Goal: Task Accomplishment & Management: Complete application form

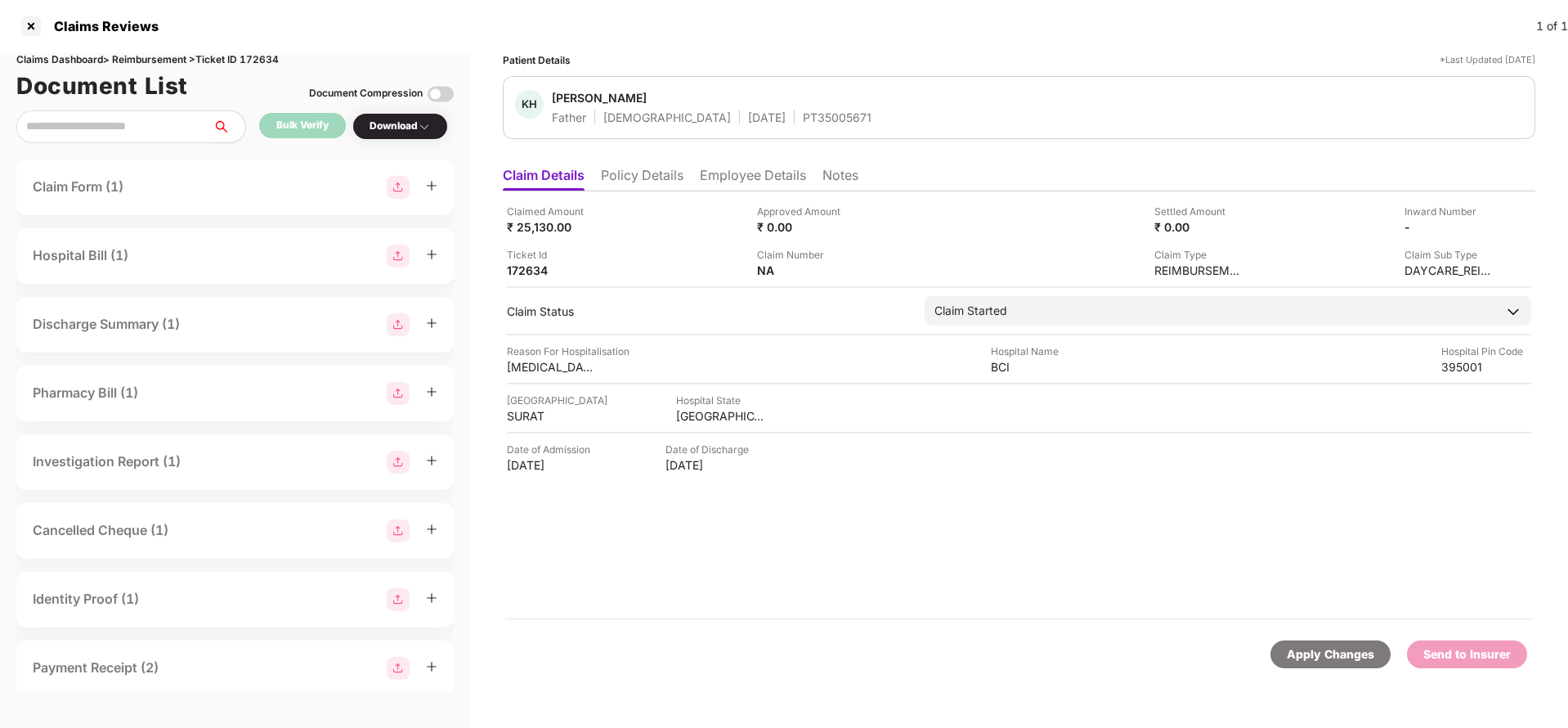
click at [645, 177] on li "Policy Details" at bounding box center [642, 178] width 83 height 24
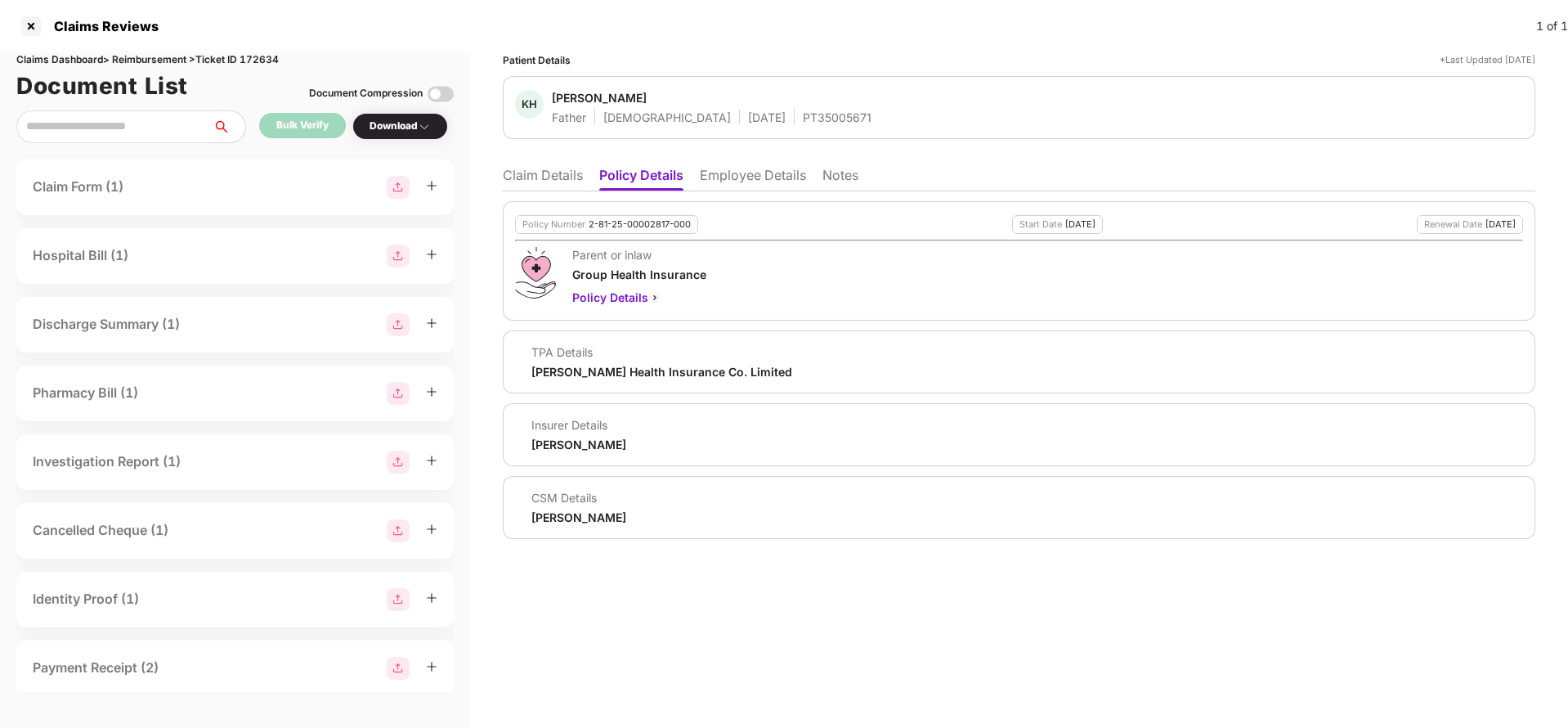
click at [554, 182] on li "Claim Details" at bounding box center [543, 178] width 80 height 24
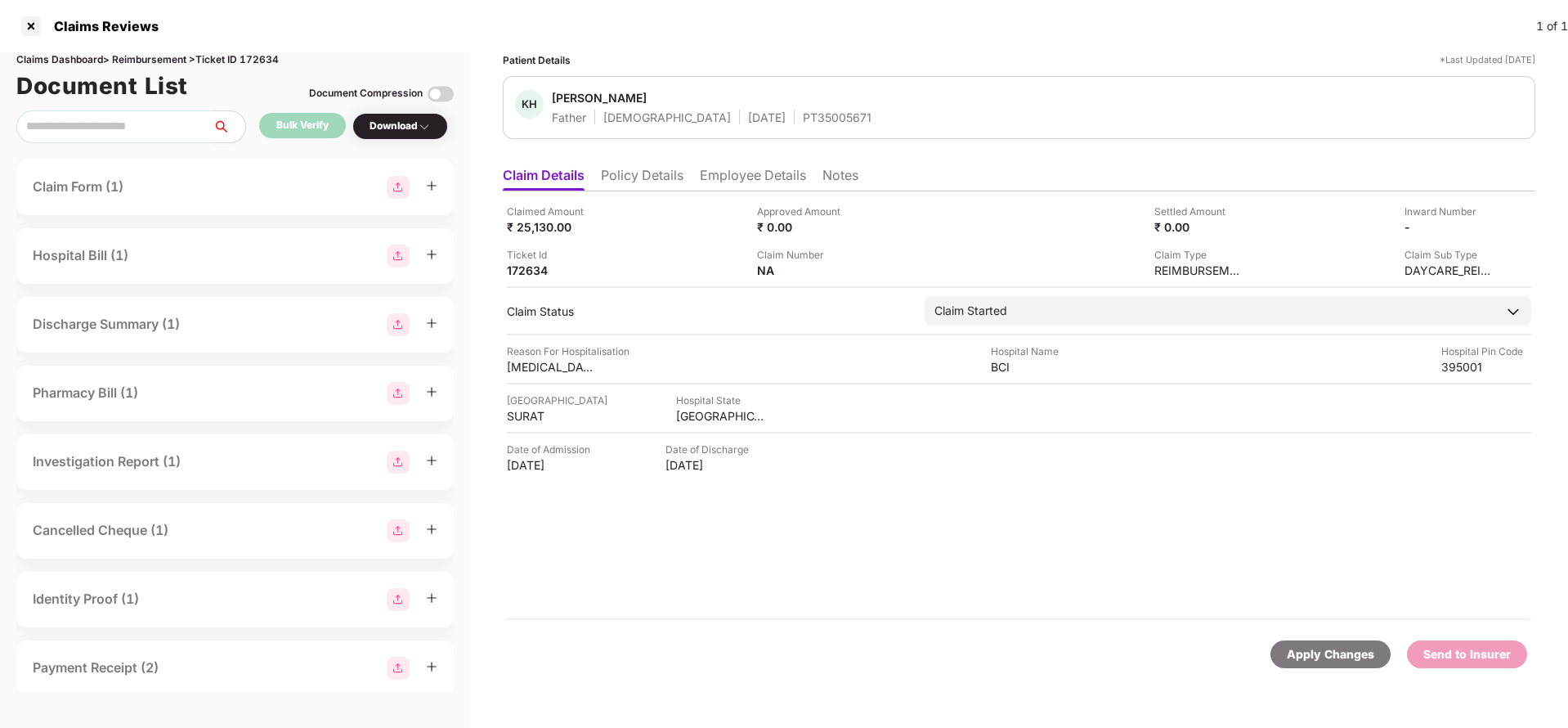
click at [649, 185] on li "Policy Details" at bounding box center [642, 178] width 83 height 24
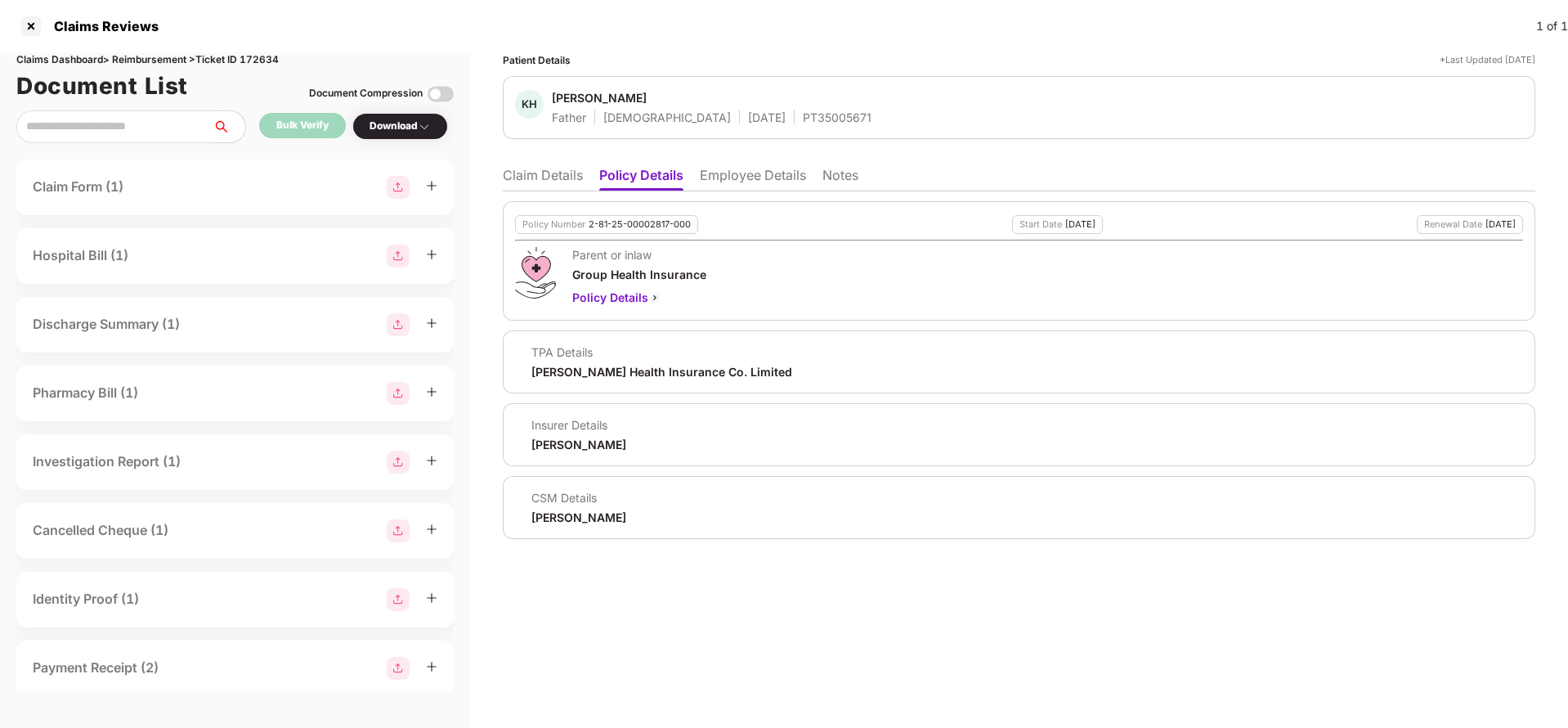
click at [549, 188] on li "Claim Details" at bounding box center [543, 178] width 80 height 24
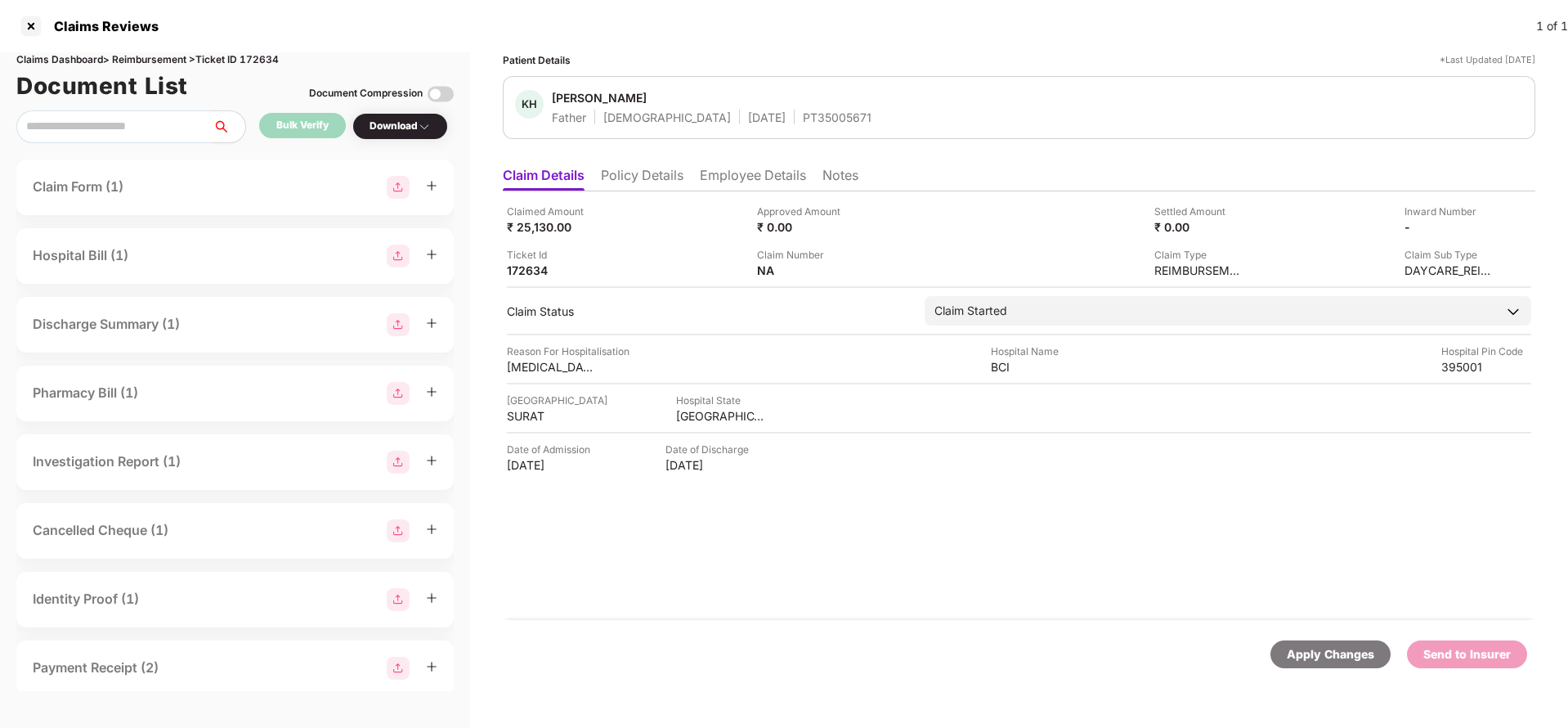
click at [617, 184] on li "Policy Details" at bounding box center [642, 178] width 83 height 24
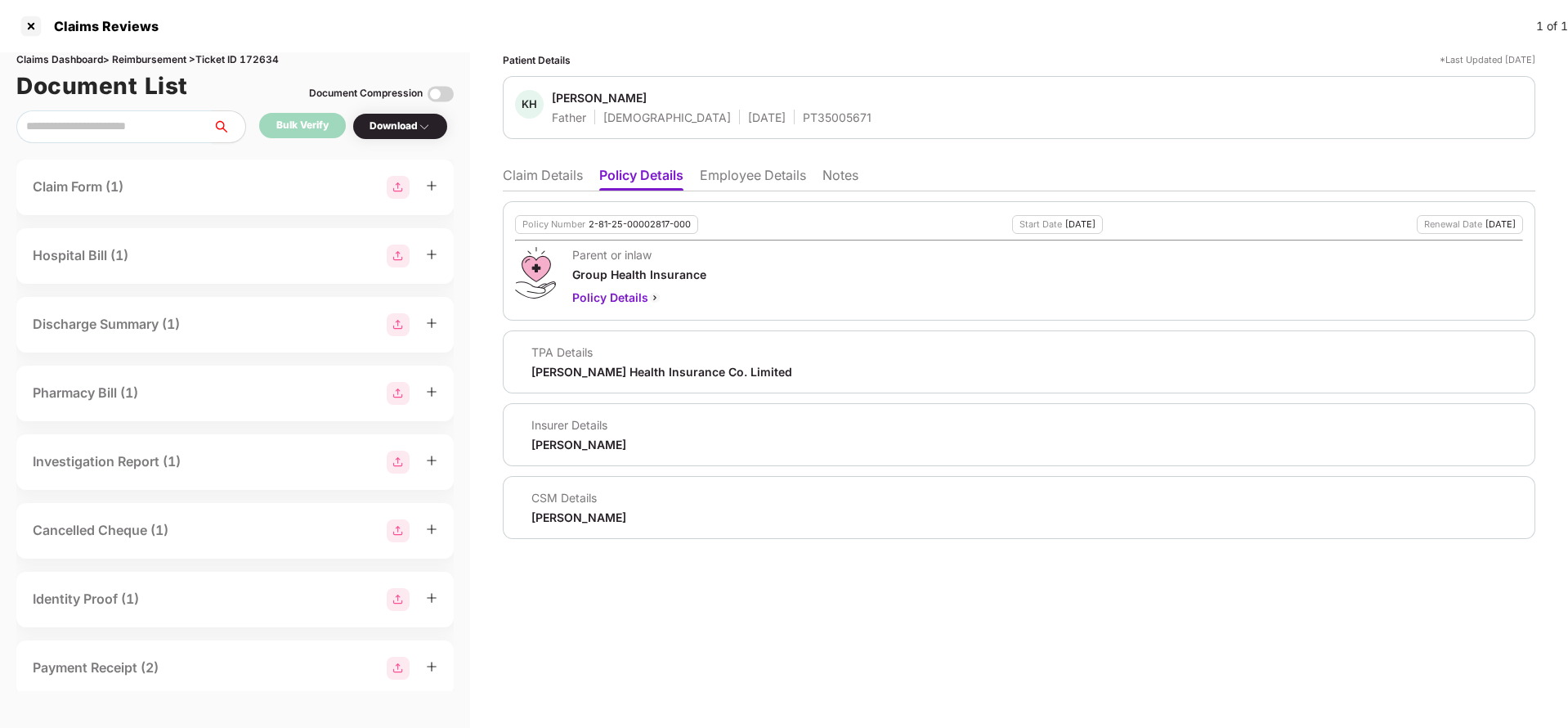
click at [516, 176] on li "Claim Details" at bounding box center [543, 178] width 80 height 24
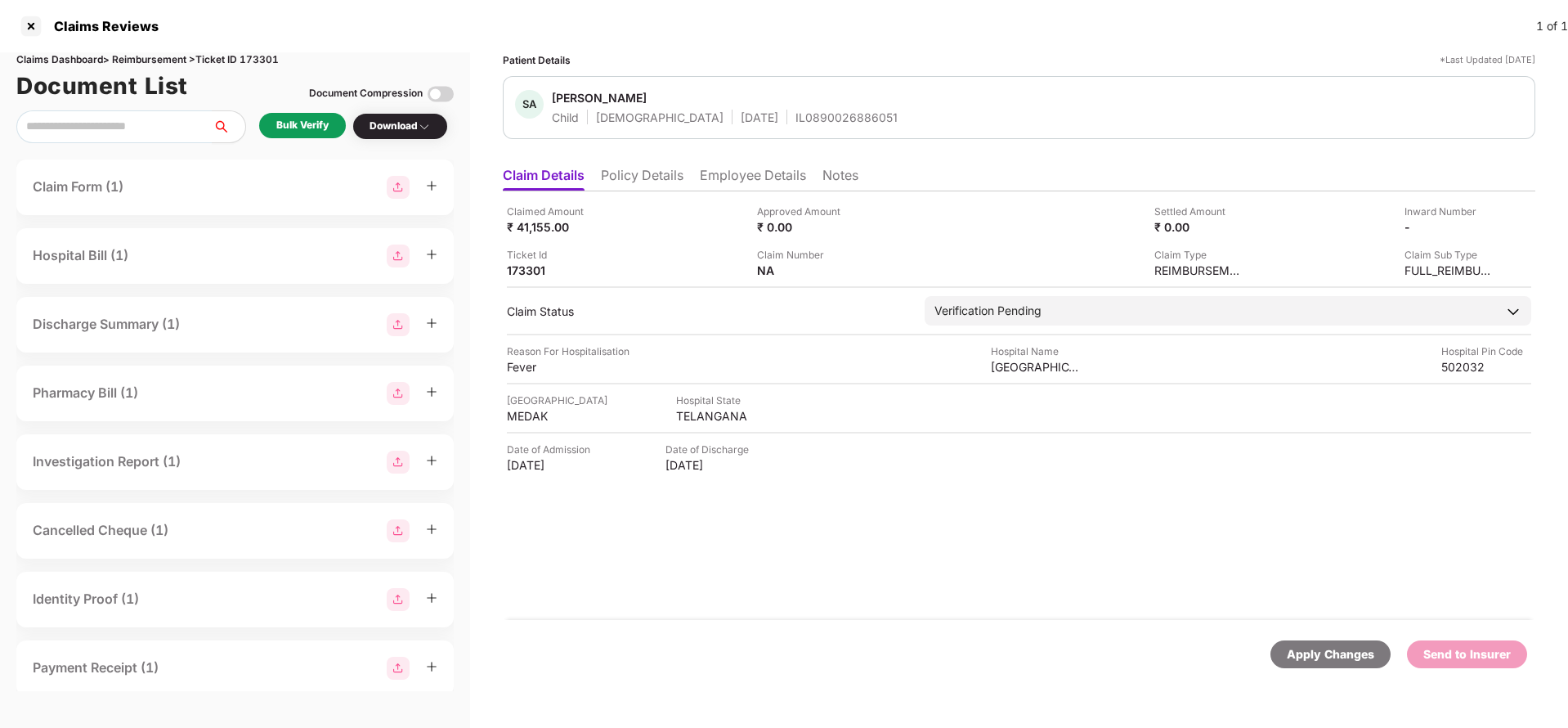
click at [654, 177] on li "Policy Details" at bounding box center [642, 178] width 83 height 24
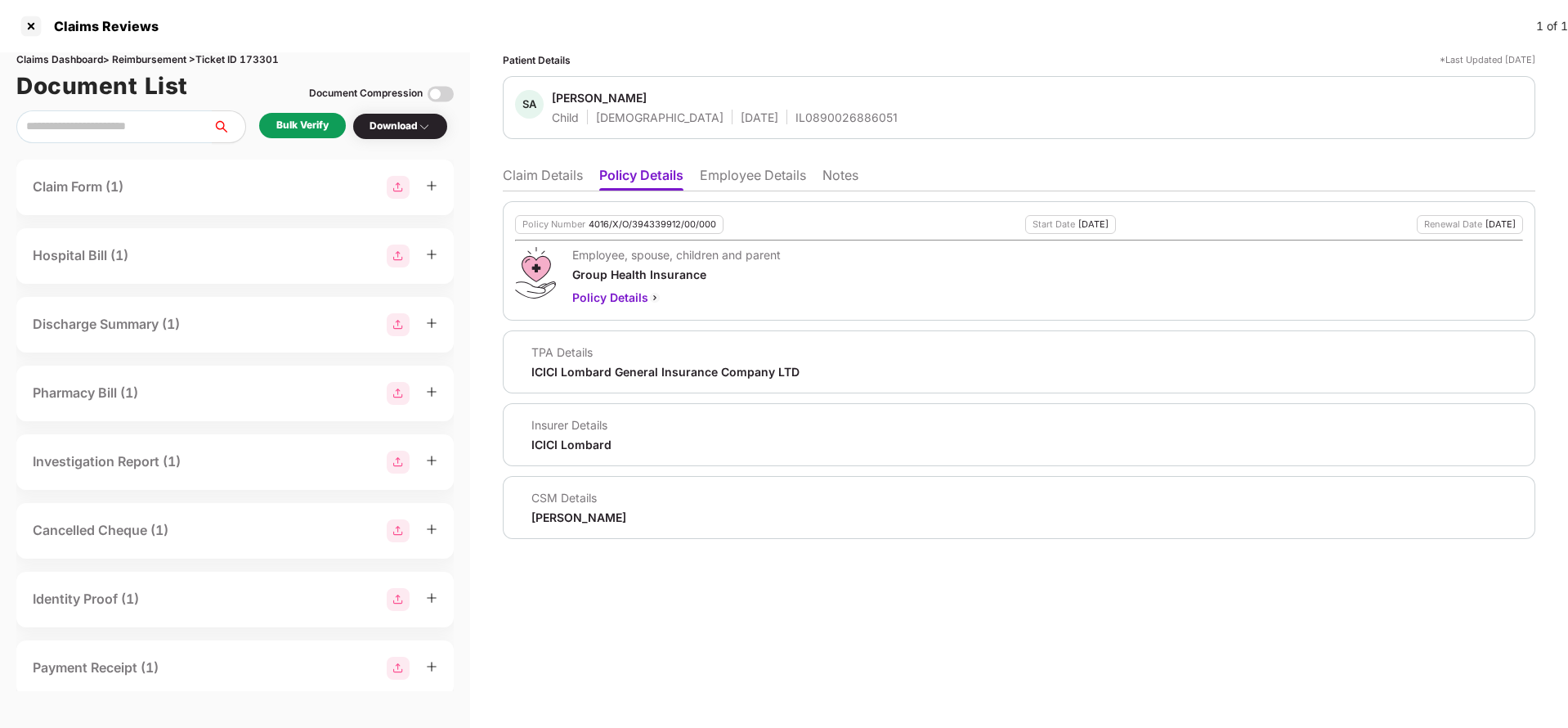
click at [648, 227] on div "4016/X/O/394339912/00/000" at bounding box center [652, 224] width 128 height 11
copy div "4016/X/O/394339912/00/000"
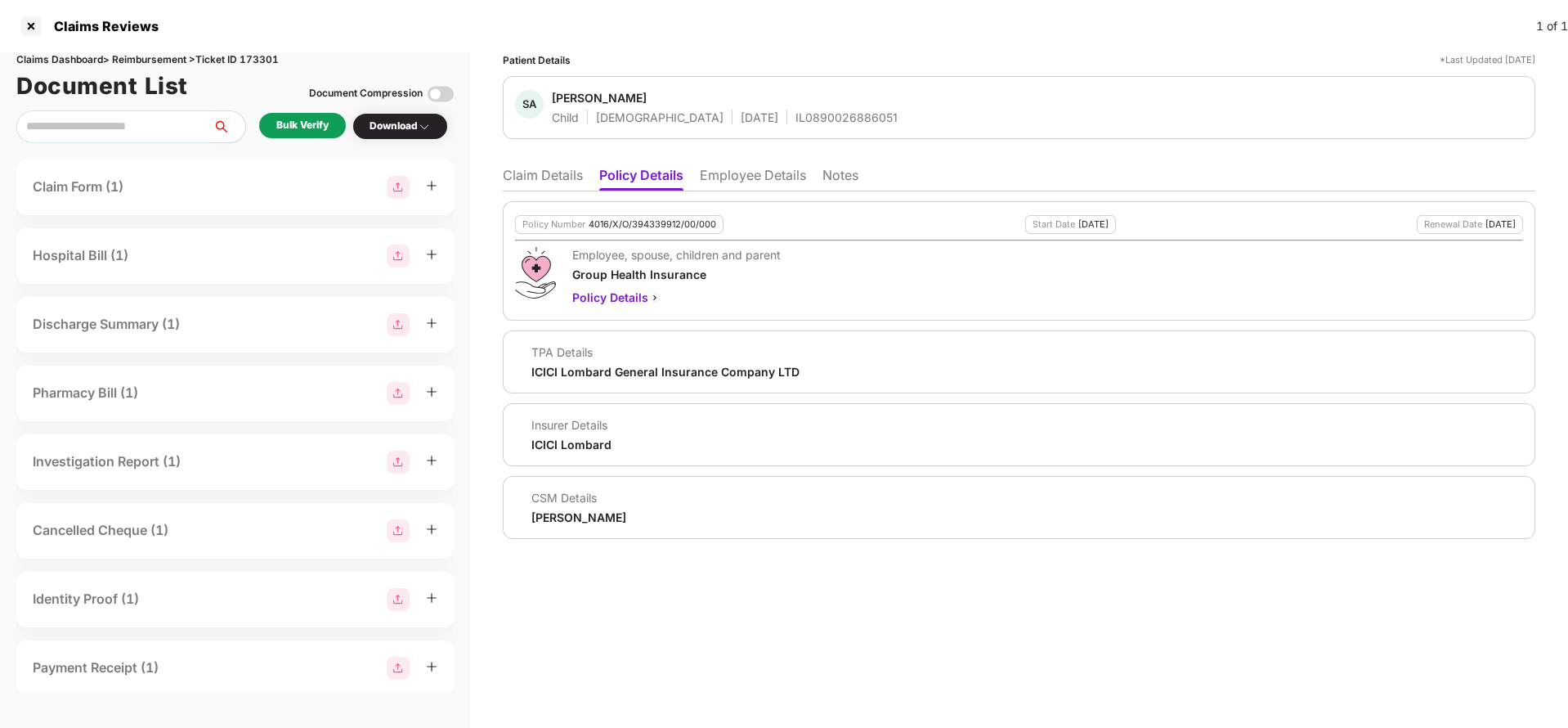
click at [754, 125] on div "SA Sahithi Arroju Child Female 21 Jan 2010 IL0890026886051" at bounding box center [1019, 108] width 1032 height 63
copy div "IL0890026886051"
click at [764, 186] on li "Employee Details" at bounding box center [752, 178] width 106 height 24
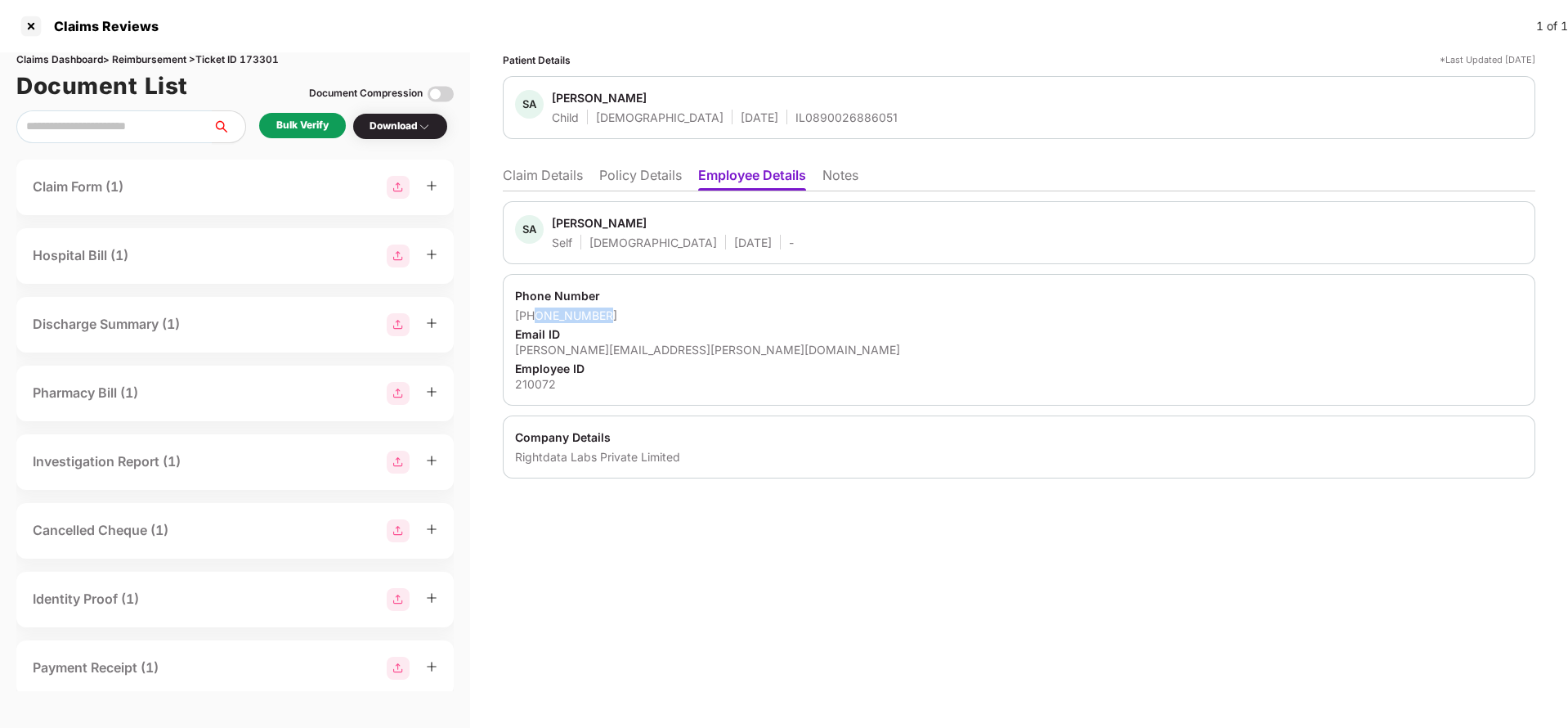
drag, startPoint x: 538, startPoint y: 315, endPoint x: 673, endPoint y: 313, distance: 135.0
click at [673, 313] on div "+919916978462" at bounding box center [1019, 315] width 1008 height 16
copy div "9916978462"
click at [602, 349] on div "arroju.srinivas@gmail.com" at bounding box center [1019, 349] width 1008 height 16
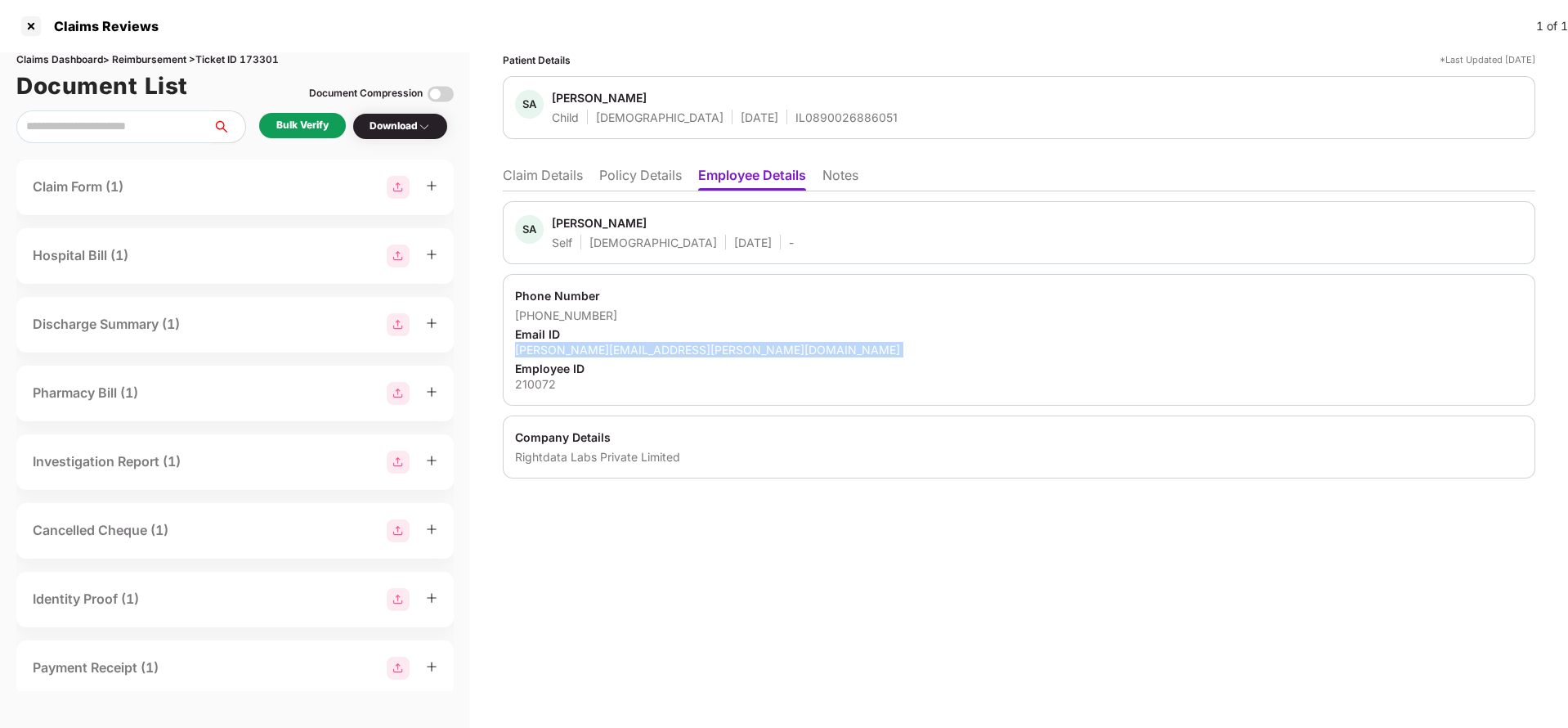
click at [602, 349] on div "arroju.srinivas@gmail.com" at bounding box center [1019, 349] width 1008 height 16
copy div "arroju.srinivas@gmail.com"
click at [560, 173] on li "Claim Details" at bounding box center [543, 178] width 80 height 24
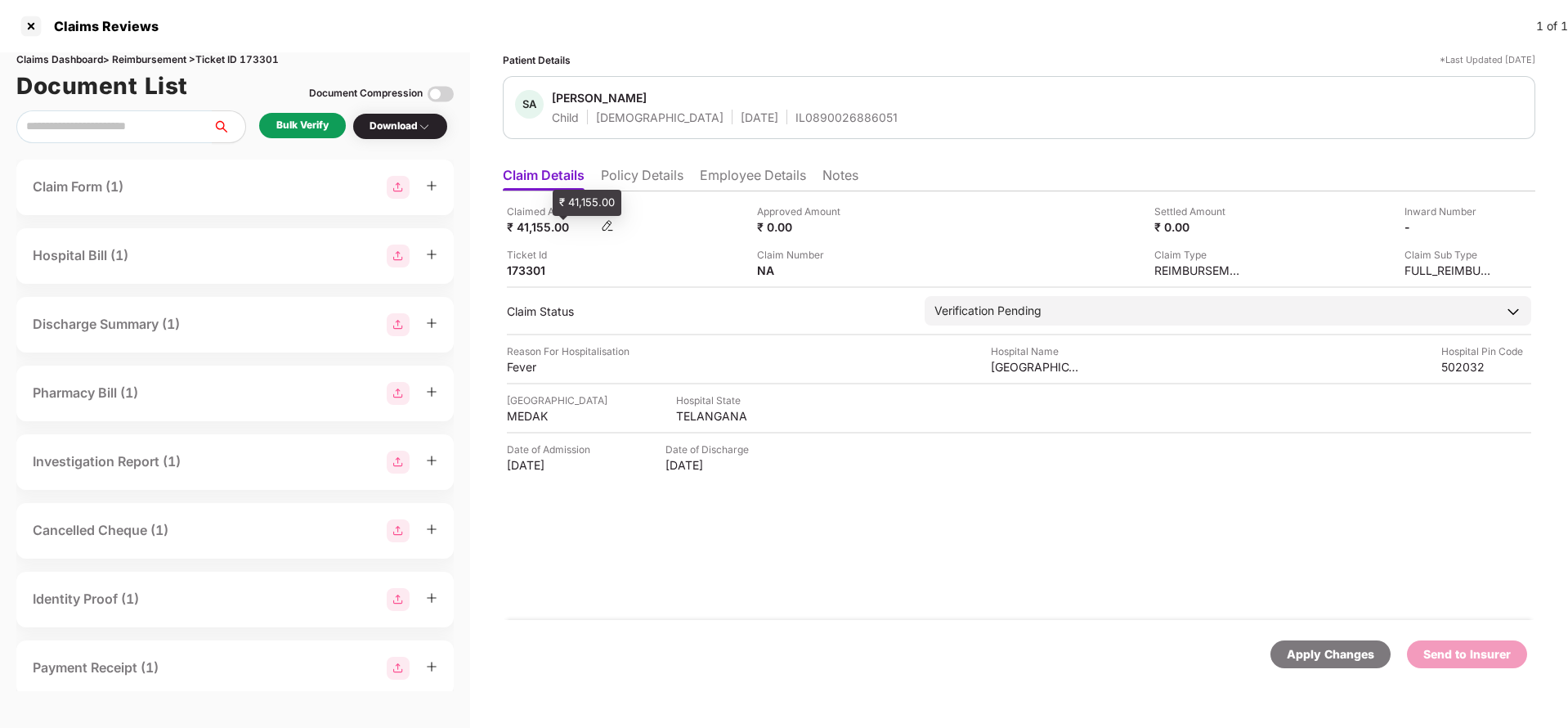
click at [538, 223] on div "₹ 41,155.00" at bounding box center [552, 227] width 90 height 16
copy div "41,155"
click at [1015, 365] on div "KIDSCARE CHILDREN HOSPITAL" at bounding box center [1035, 367] width 90 height 16
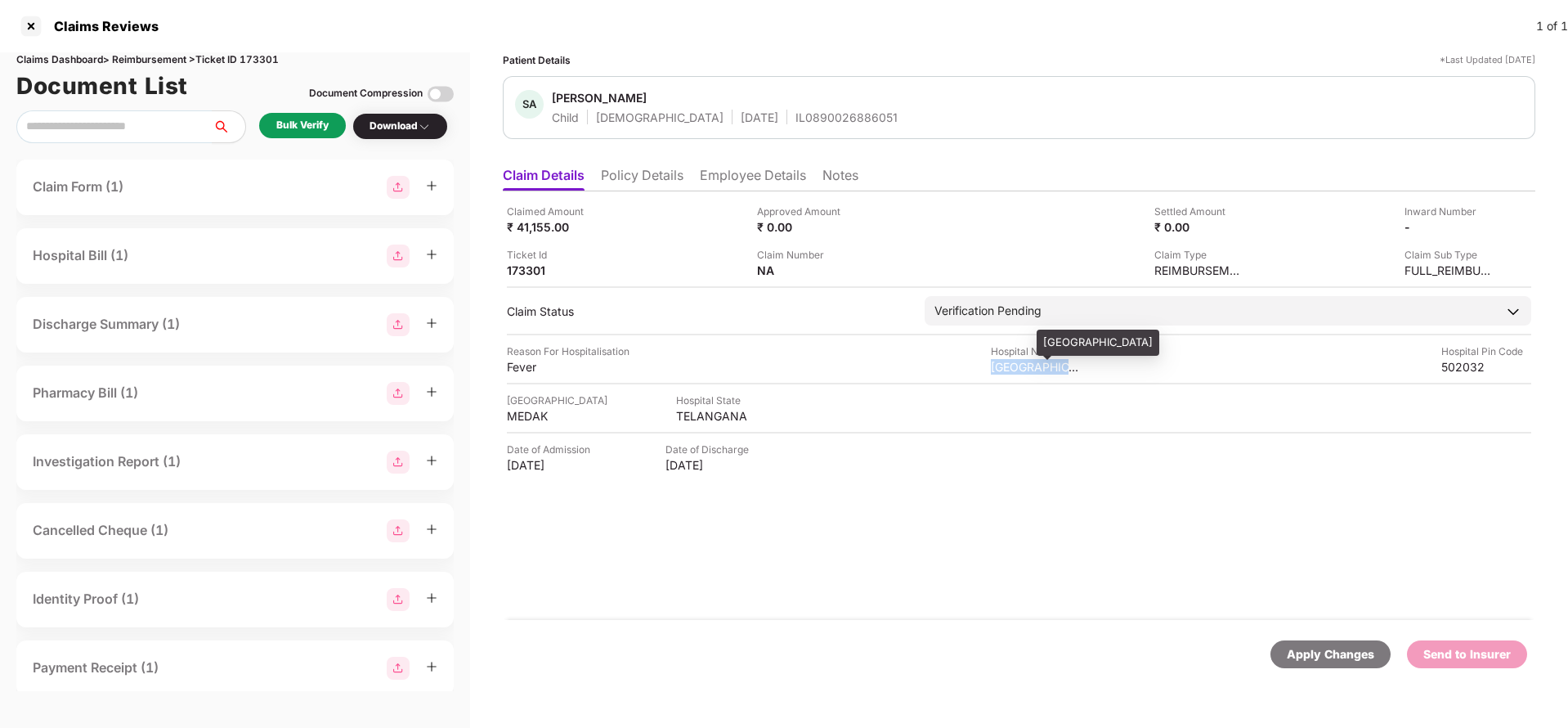
click at [1015, 365] on div "KIDSCARE CHILDREN HOSPITAL" at bounding box center [1035, 367] width 90 height 16
copy div "KIDSCARE CHILDREN HOSPITAL"
click at [292, 125] on div "Bulk Verify" at bounding box center [302, 125] width 52 height 16
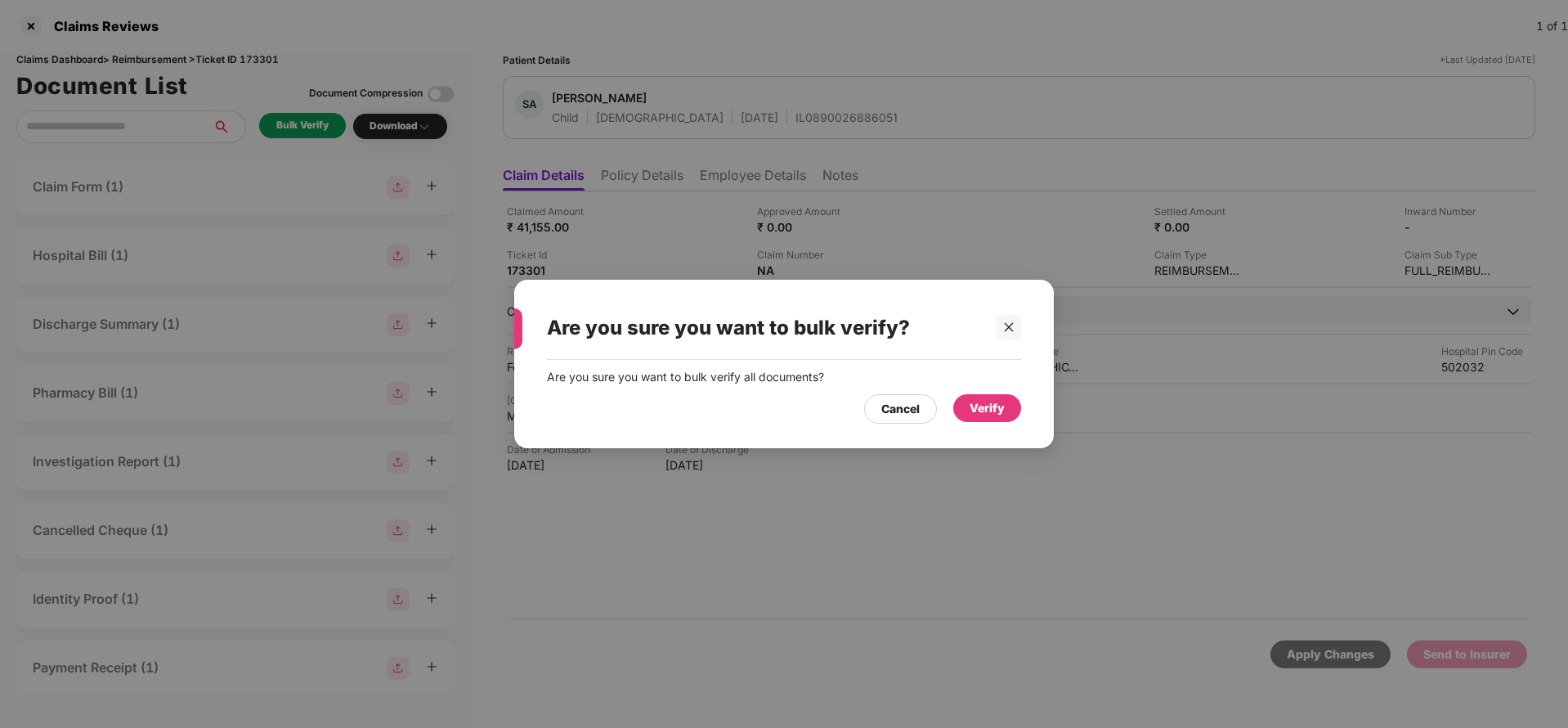
click at [999, 397] on div "Verify" at bounding box center [987, 408] width 68 height 28
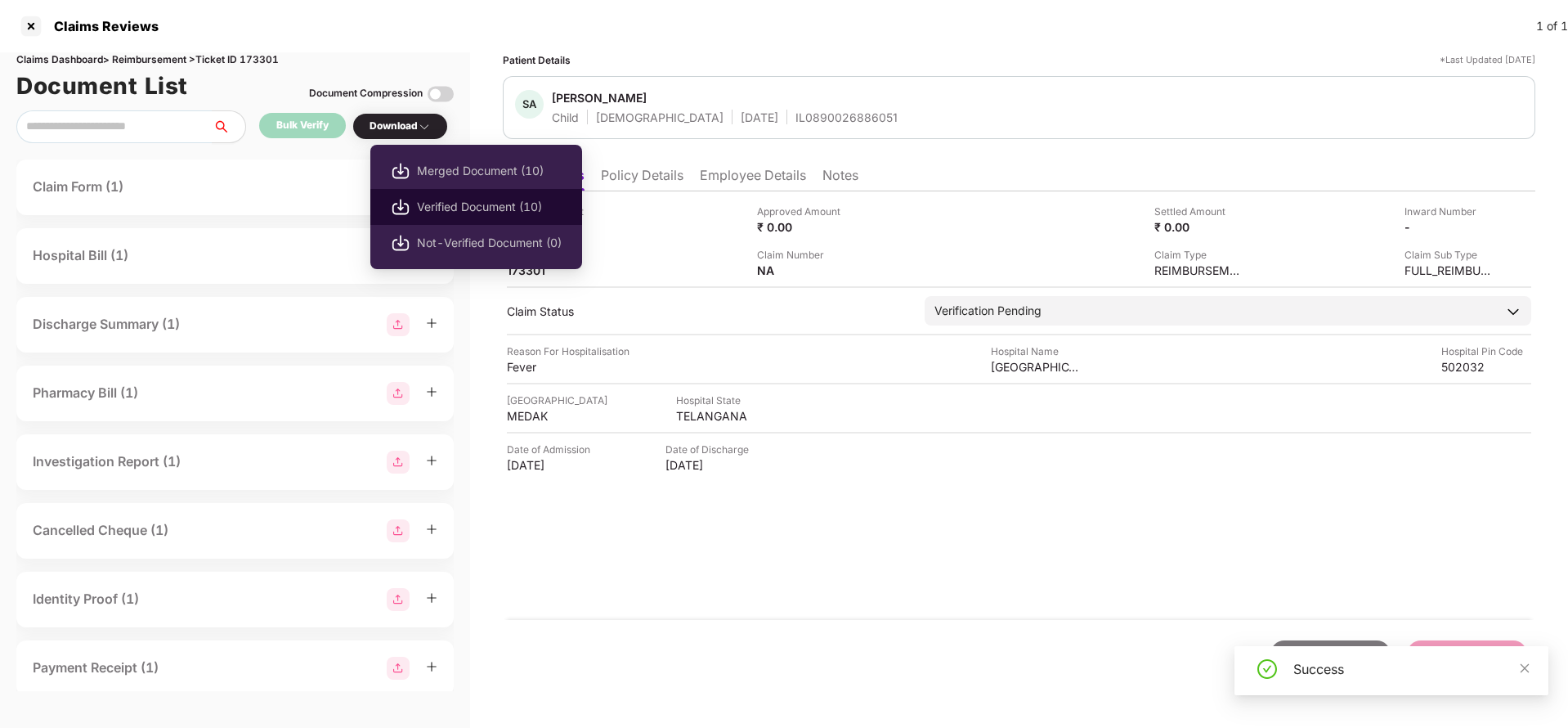
click at [451, 205] on span "Verified Document (10)" at bounding box center [489, 207] width 144 height 18
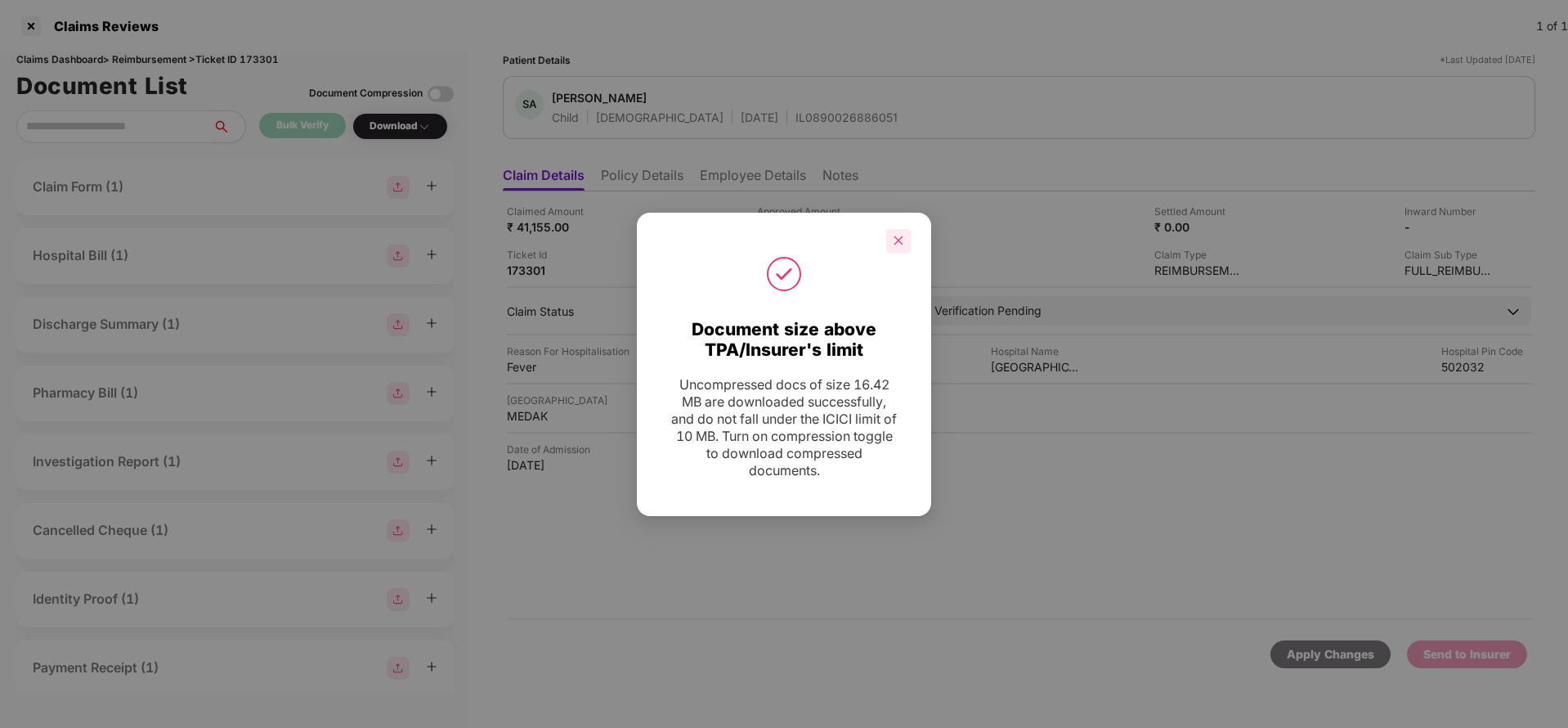
click at [901, 238] on icon "close" at bounding box center [898, 241] width 9 height 9
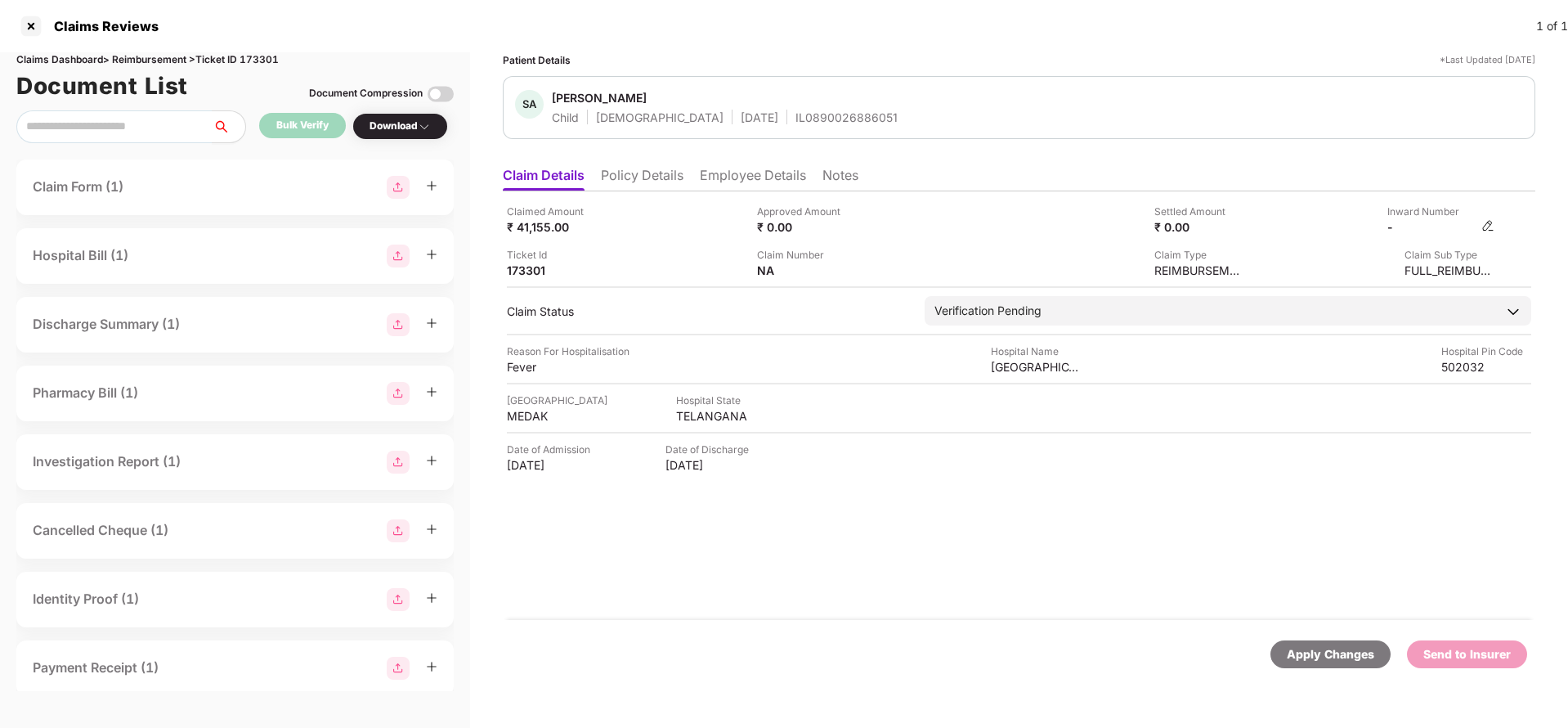
click at [1490, 219] on img at bounding box center [1488, 226] width 13 height 13
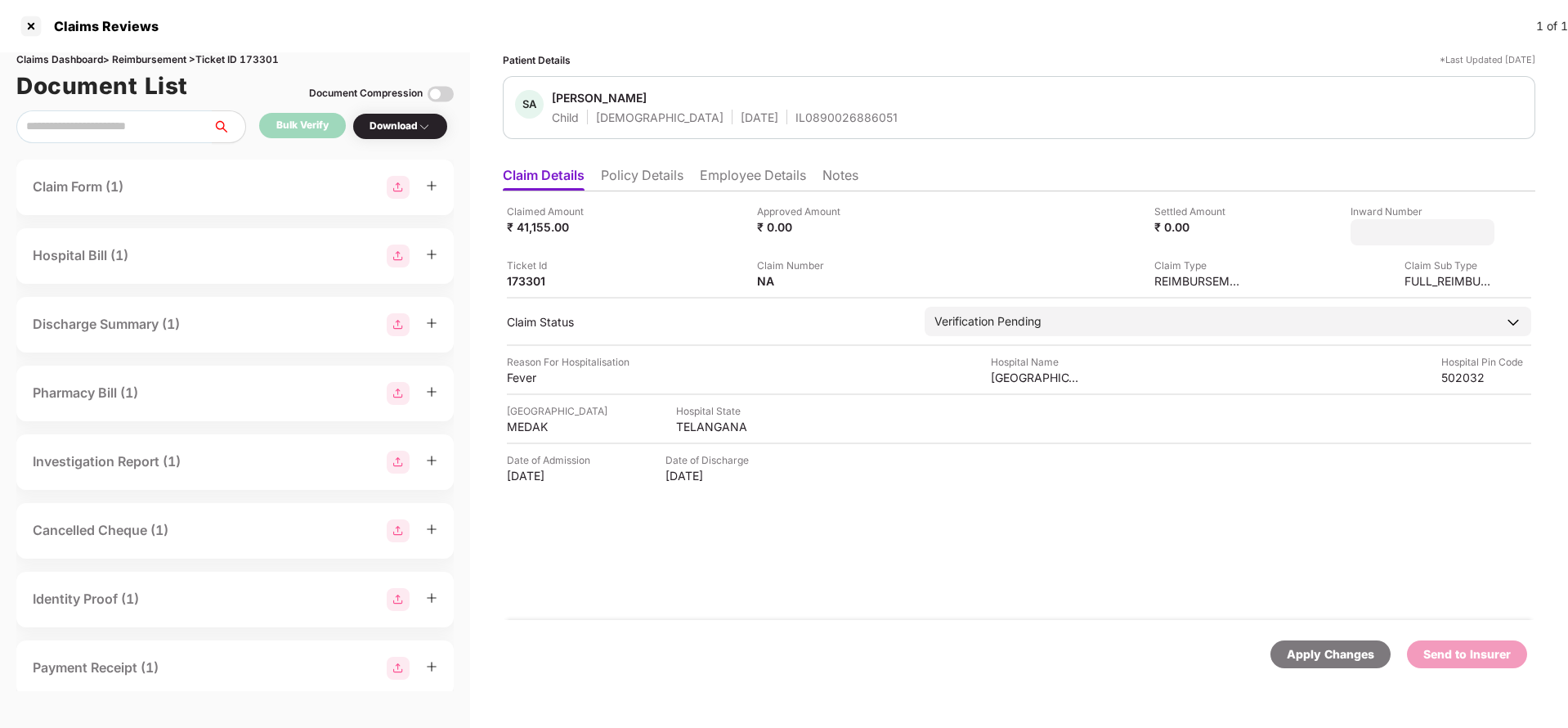
type input "**********"
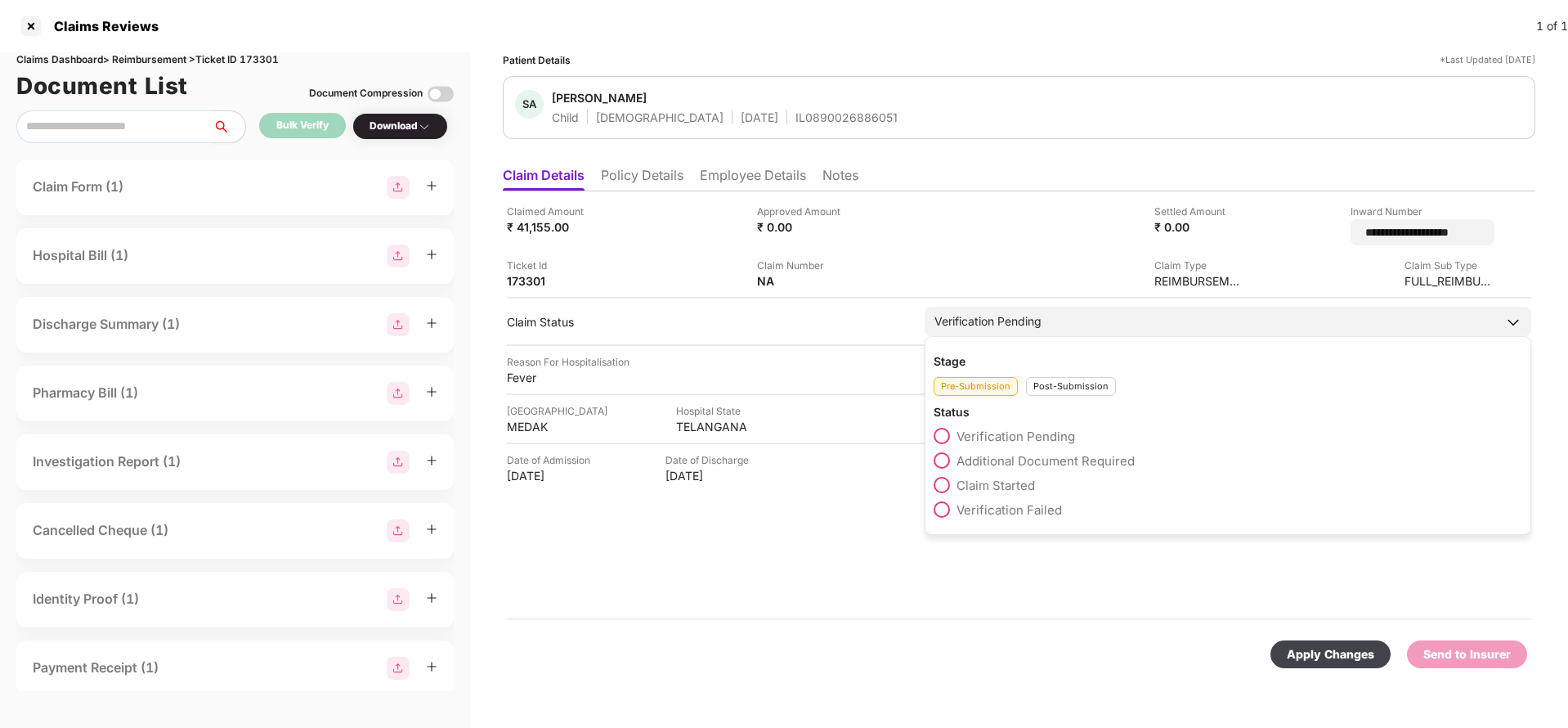
click at [1001, 322] on div "Verification Pending" at bounding box center [1227, 321] width 606 height 29
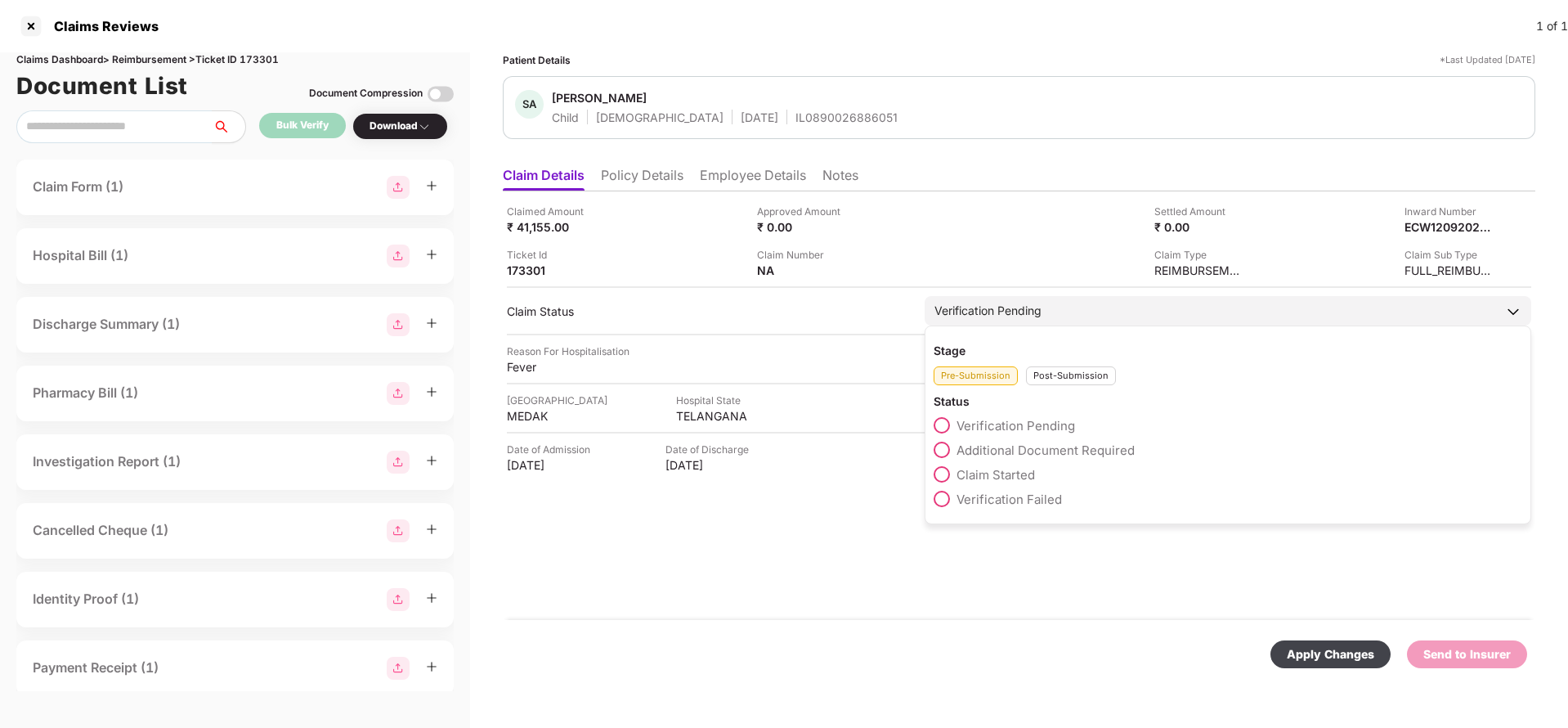
click at [1068, 377] on div "Post-Submission" at bounding box center [1071, 375] width 90 height 19
click at [1037, 454] on span "Claim Under Process" at bounding box center [1018, 450] width 124 height 16
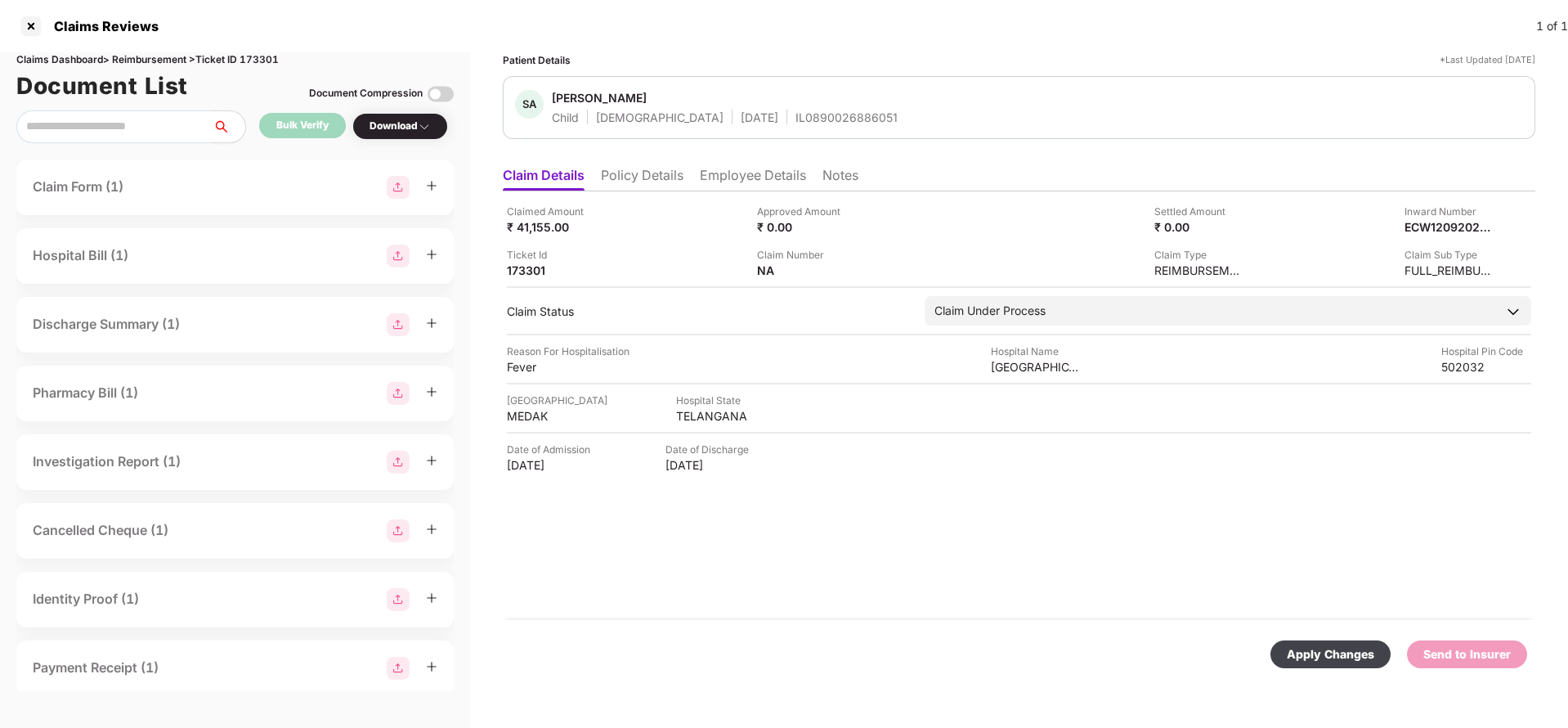
click at [1336, 667] on div "Apply Changes" at bounding box center [1330, 655] width 120 height 28
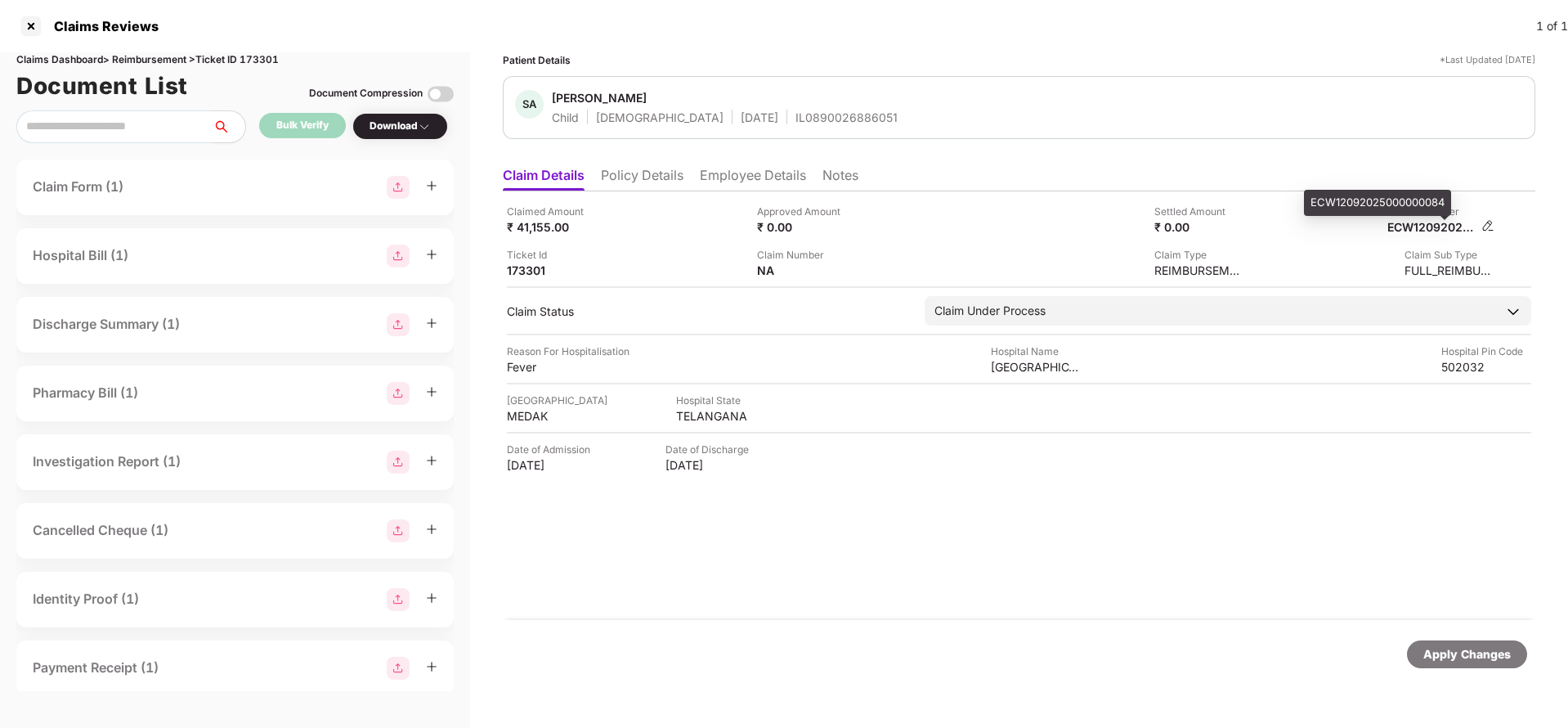
click at [1435, 227] on div "ECW12092025000000084" at bounding box center [1432, 227] width 90 height 16
copy div "ECW12092025000000084"
click at [783, 126] on div "SA Sahithi Arroju Child Female 21 Jan 2010 IL0890026886051" at bounding box center [1019, 108] width 1032 height 63
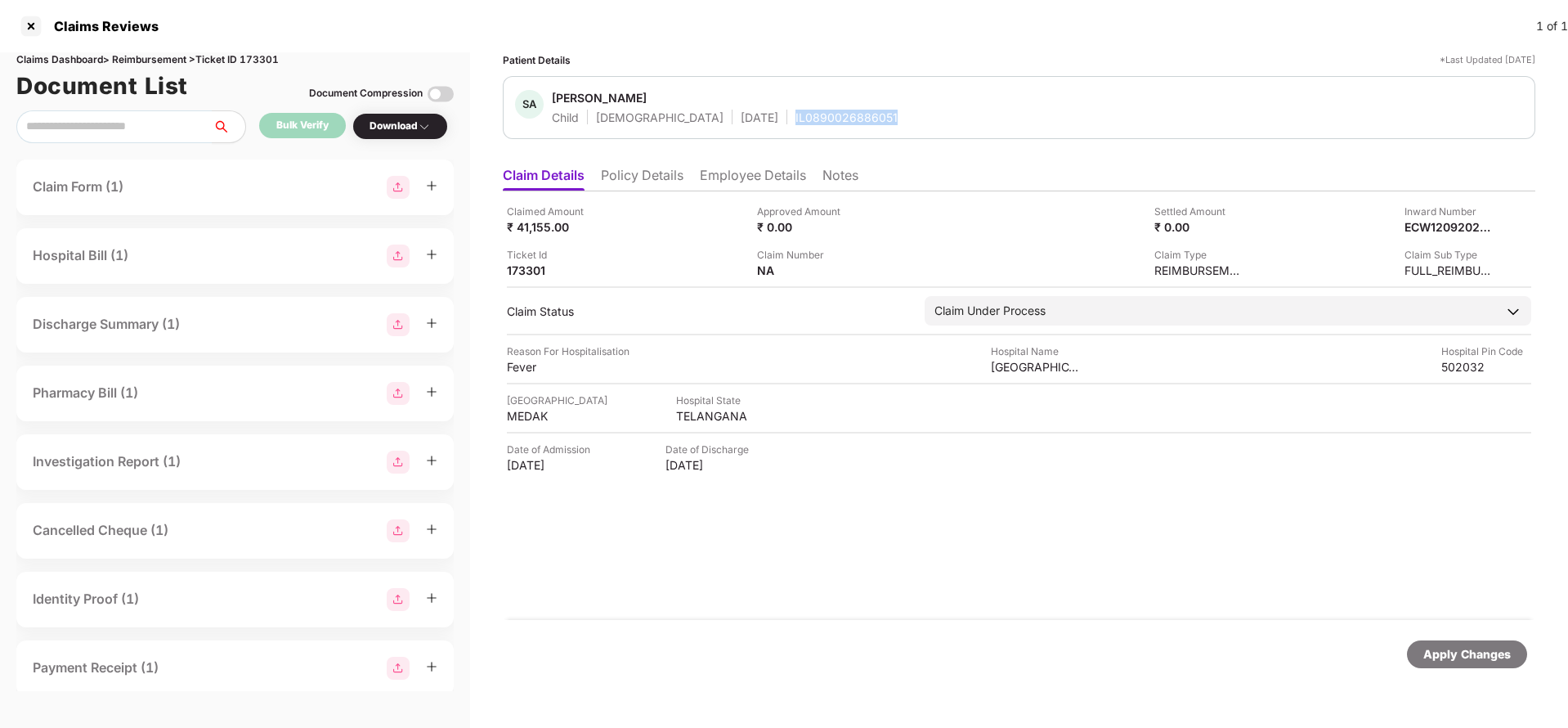
click at [783, 126] on div "SA Sahithi Arroju Child Female 21 Jan 2010 IL0890026886051" at bounding box center [1019, 108] width 1032 height 63
copy div "IL0890026886051"
click at [1473, 668] on div "Apply Changes" at bounding box center [1019, 654] width 1032 height 69
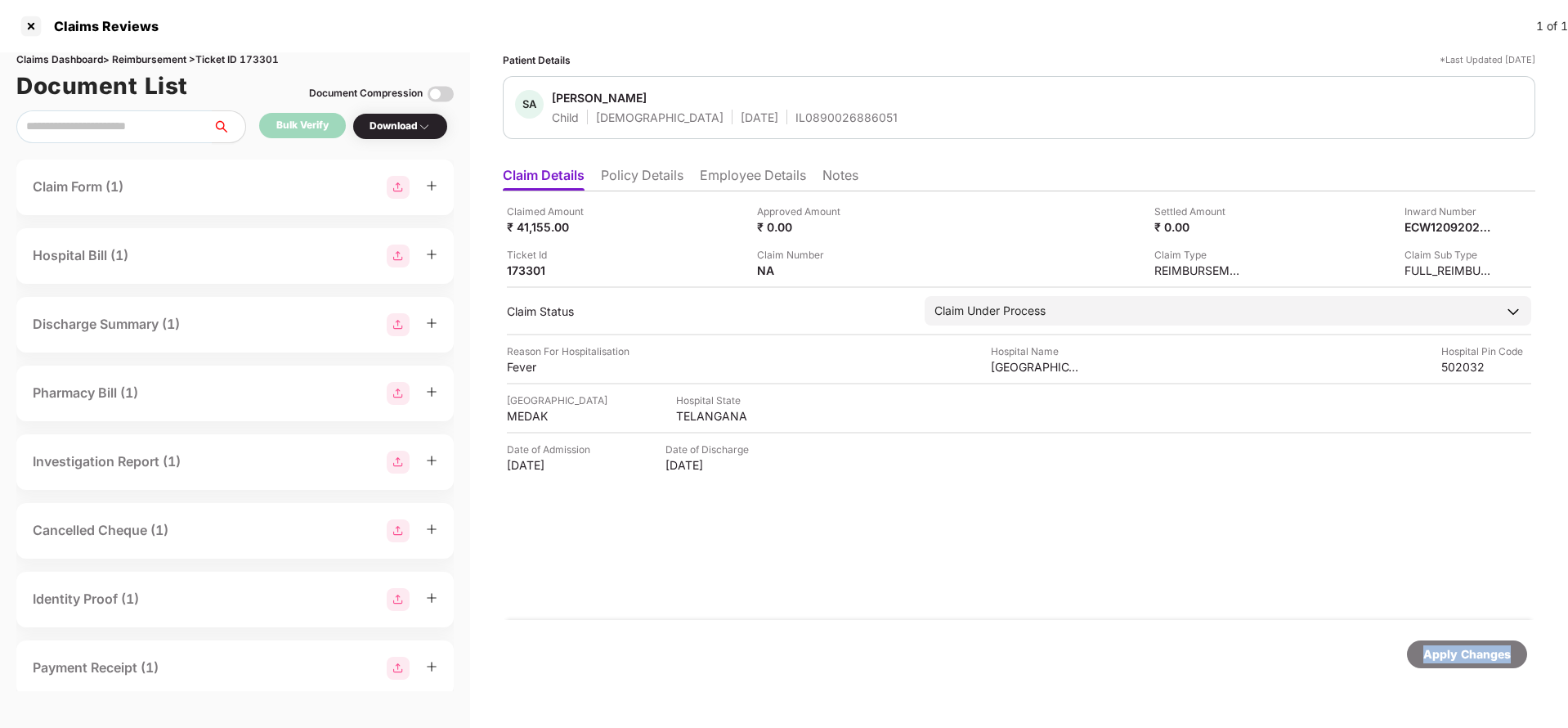
click at [1473, 668] on div "Apply Changes" at bounding box center [1019, 654] width 1032 height 69
click at [265, 61] on div "Claims Dashboard > Reimbursement > Ticket ID 173301" at bounding box center [235, 60] width 437 height 16
click at [1473, 646] on div "Apply Changes" at bounding box center [1466, 654] width 87 height 18
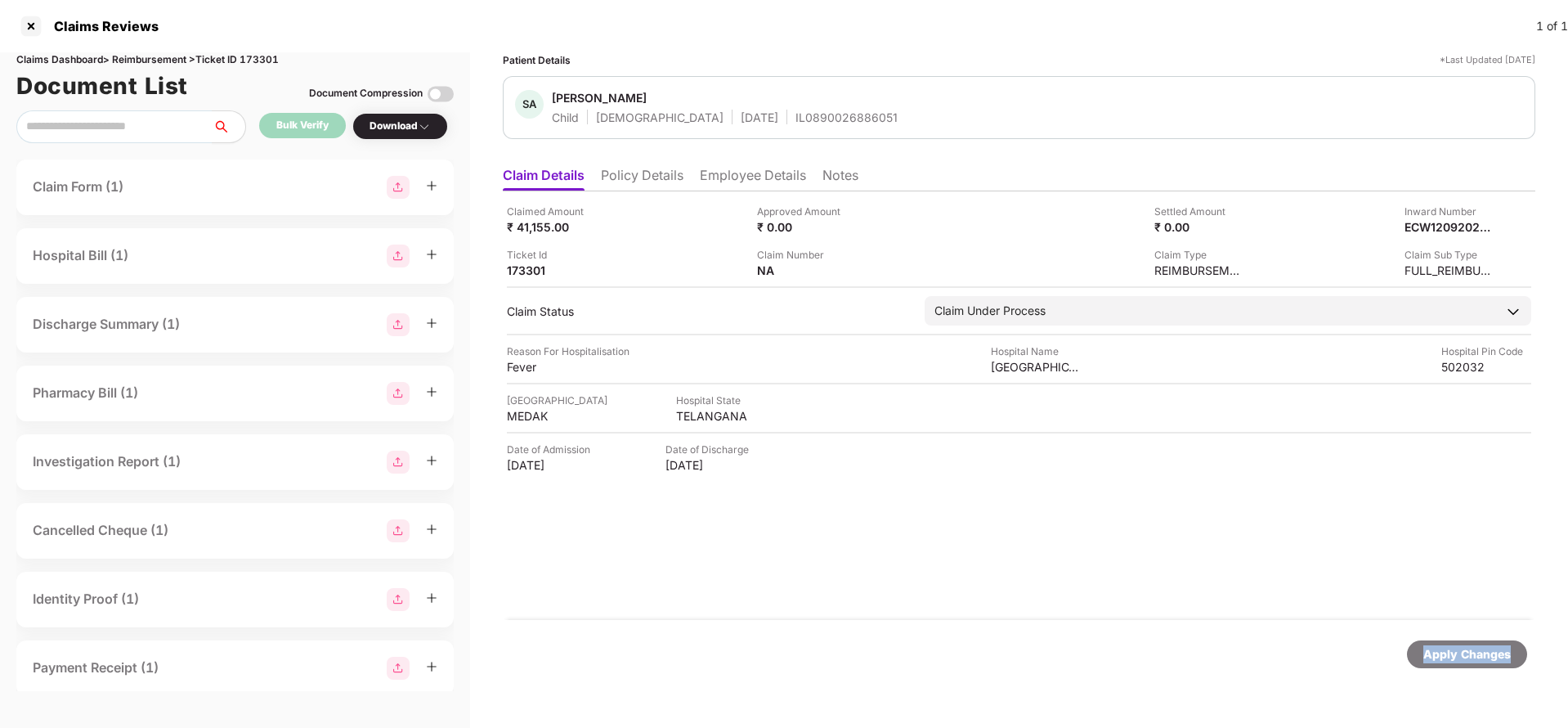
click at [1473, 646] on div "Apply Changes" at bounding box center [1466, 654] width 87 height 18
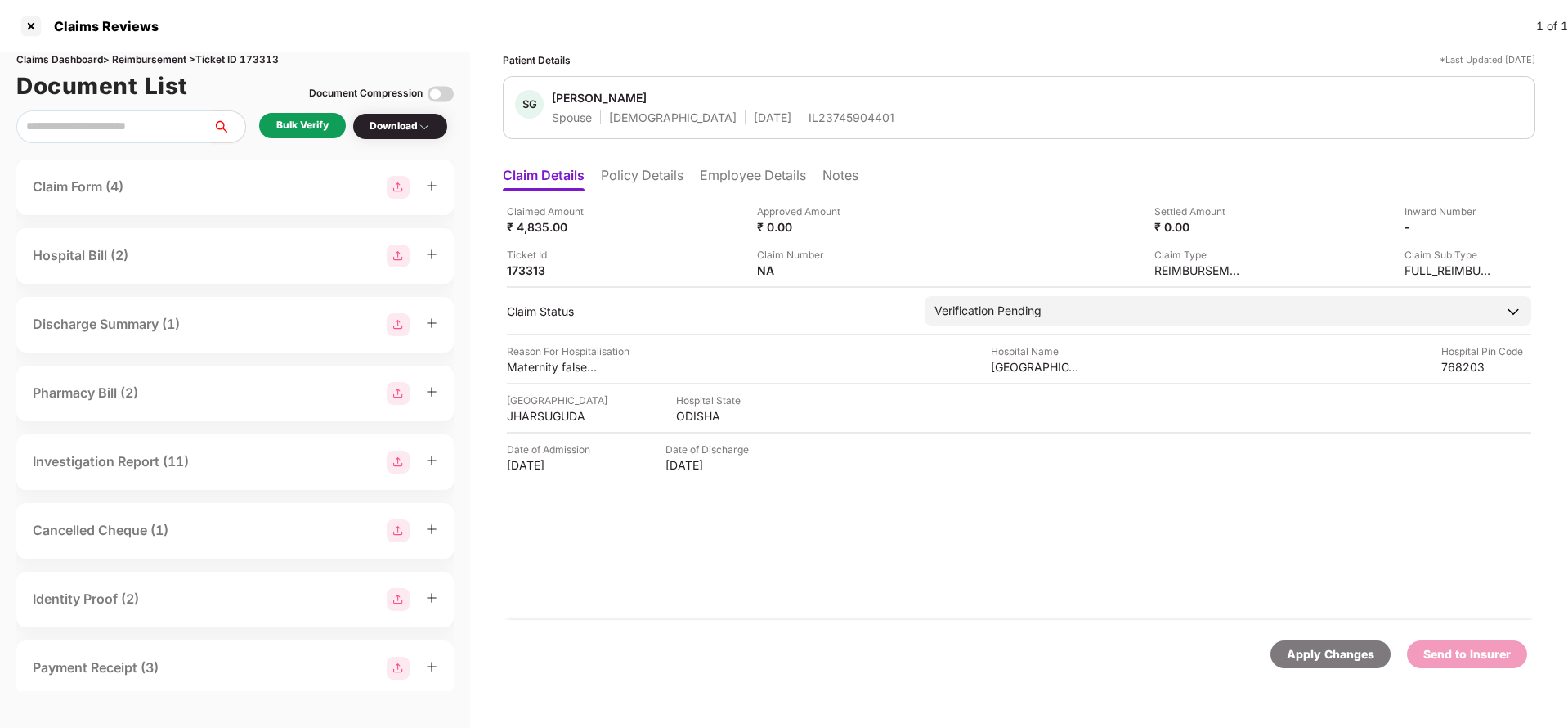
click at [644, 179] on li "Policy Details" at bounding box center [642, 178] width 83 height 24
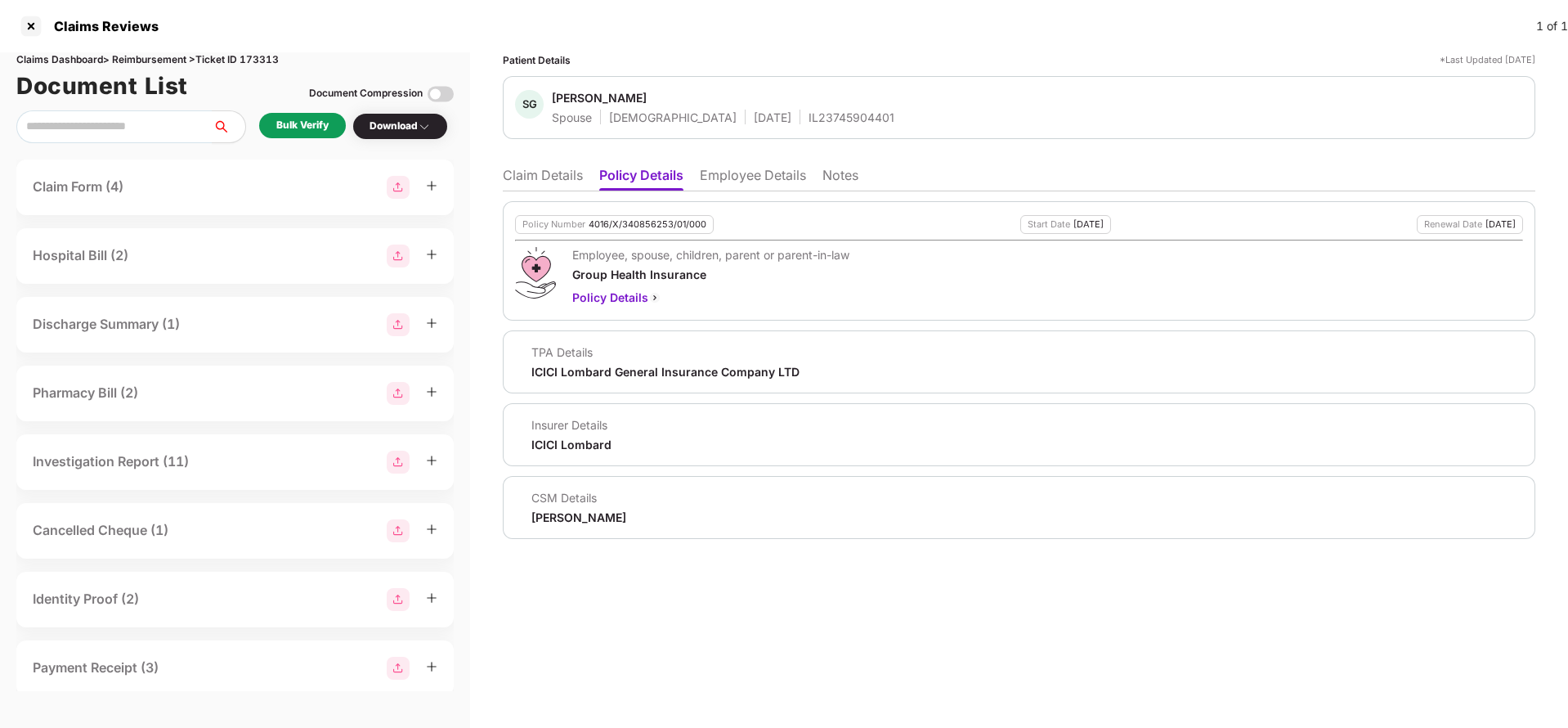
click at [631, 219] on div "4016/X/340856253/01/000" at bounding box center [647, 224] width 118 height 11
copy div "4016/X/340856253/01/000"
click at [809, 115] on div "IL23745904401" at bounding box center [851, 117] width 85 height 16
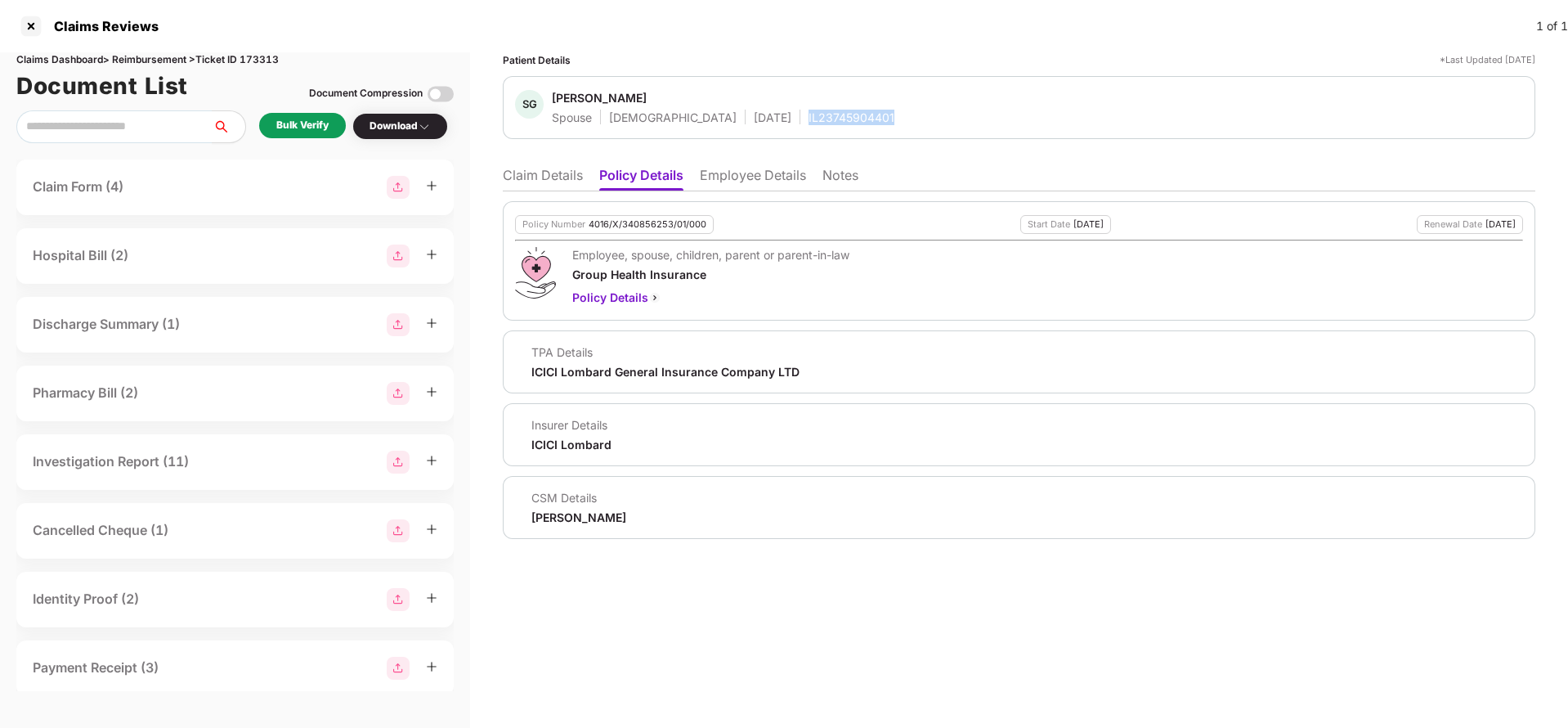
click at [809, 115] on div "IL23745904401" at bounding box center [851, 117] width 85 height 16
copy div "IL23745904401"
click at [729, 177] on li "Employee Details" at bounding box center [752, 178] width 106 height 24
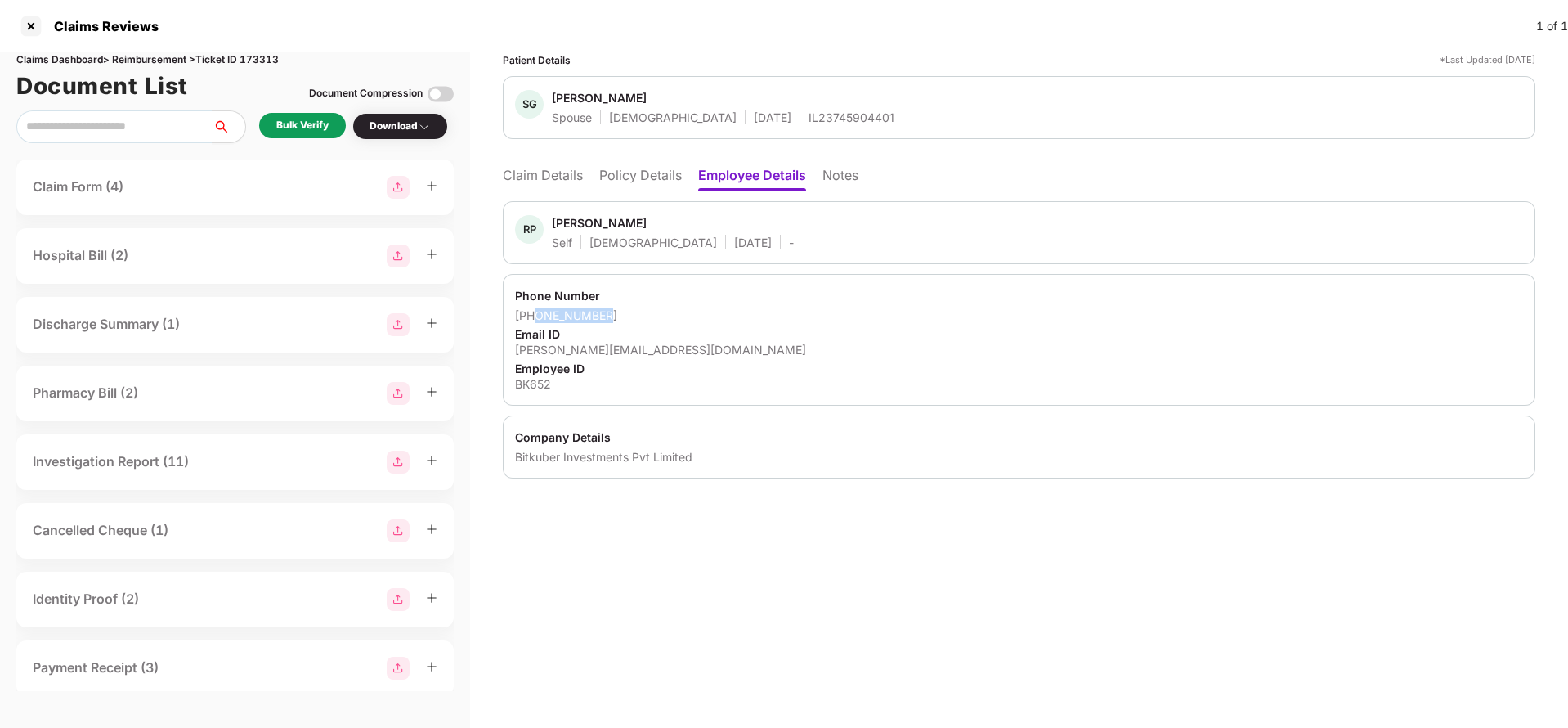
drag, startPoint x: 535, startPoint y: 313, endPoint x: 666, endPoint y: 313, distance: 131.0
click at [666, 313] on div "+917978834125" at bounding box center [1019, 315] width 1008 height 16
copy div "7978834125"
click at [551, 188] on li "Claim Details" at bounding box center [543, 178] width 80 height 24
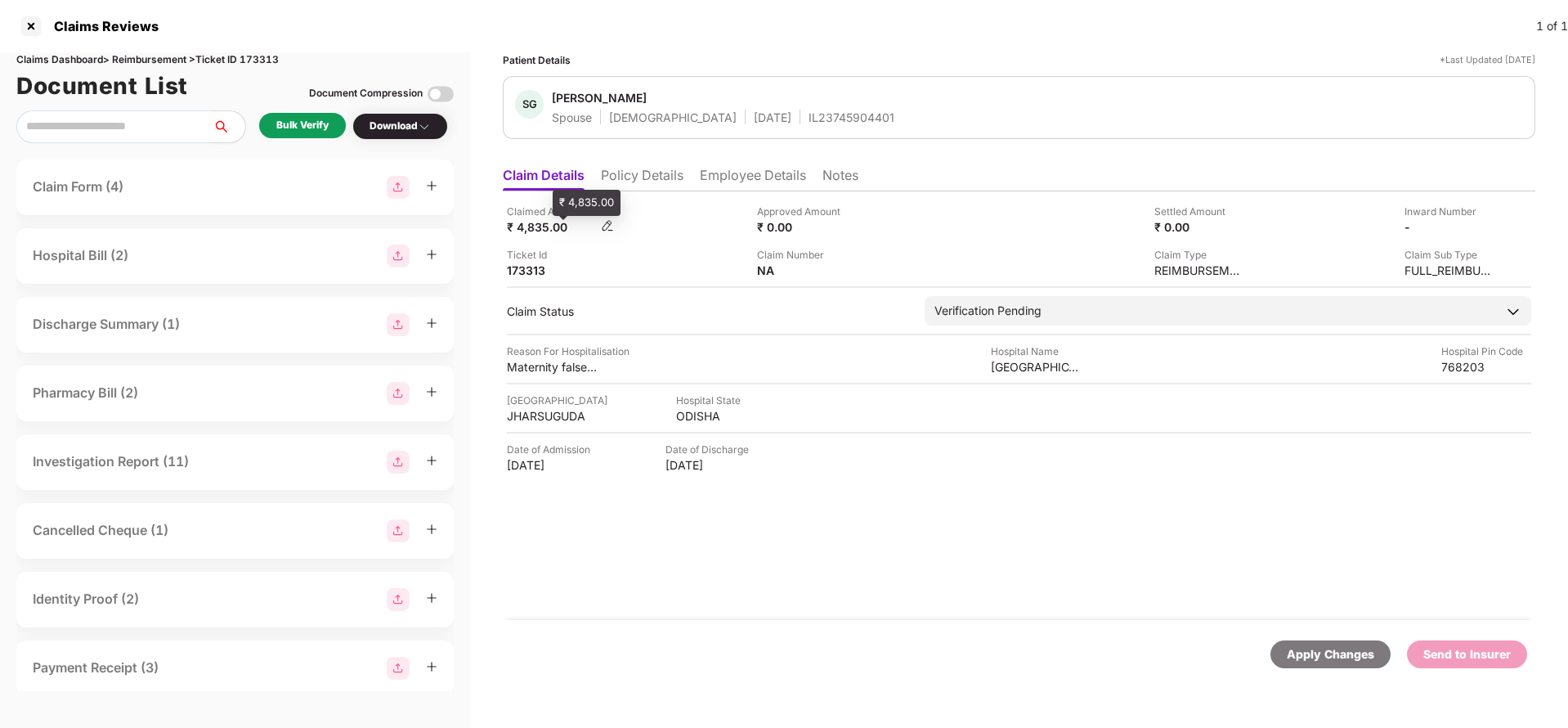
click at [537, 221] on div "₹ 4,835.00" at bounding box center [552, 227] width 90 height 16
copy div "4,835"
click at [1058, 373] on div "ST MARYS HOSPITAL" at bounding box center [1035, 367] width 90 height 16
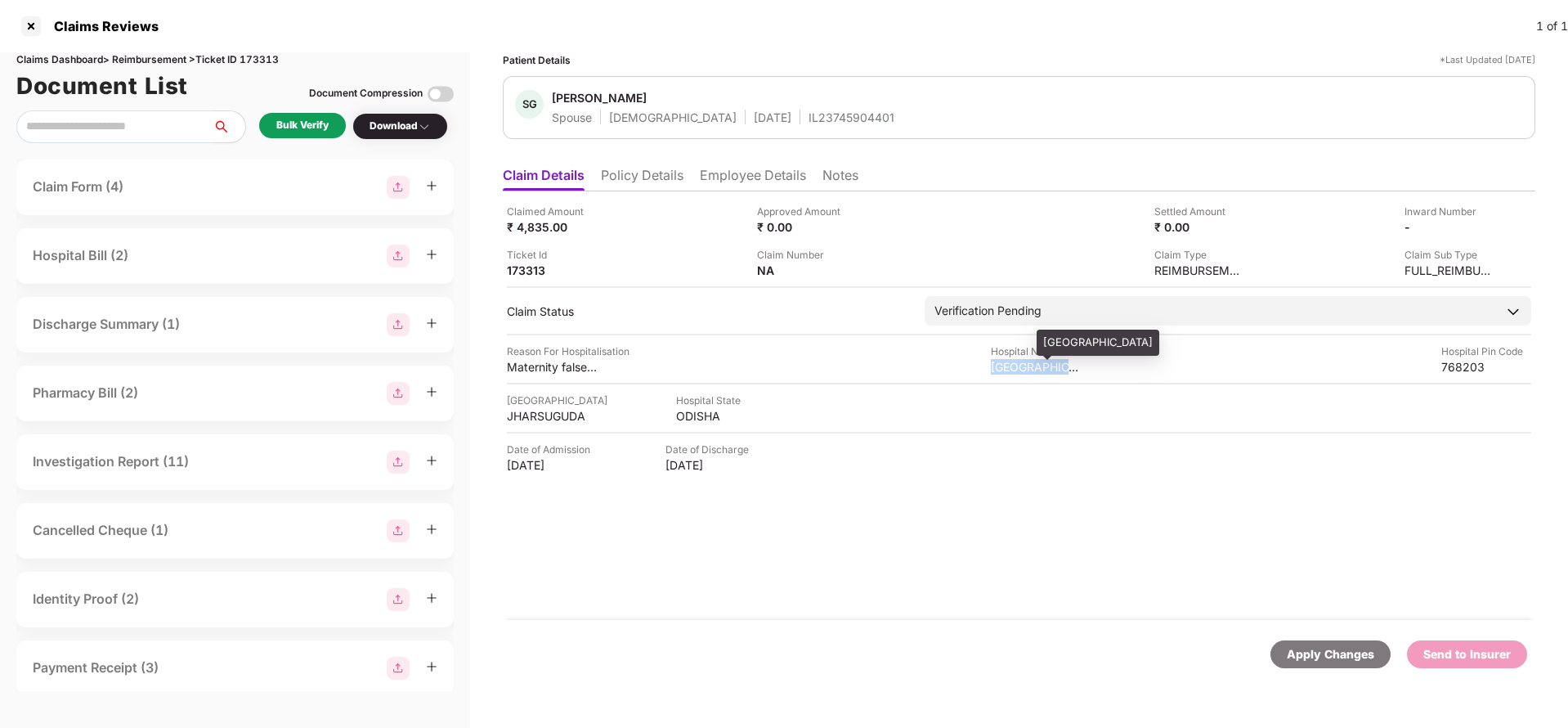
click at [1058, 373] on div "ST MARYS HOSPITAL" at bounding box center [1035, 367] width 90 height 16
copy div "ST MARYS HOSPITAL"
click at [295, 115] on div "Bulk Verify" at bounding box center [302, 125] width 86 height 26
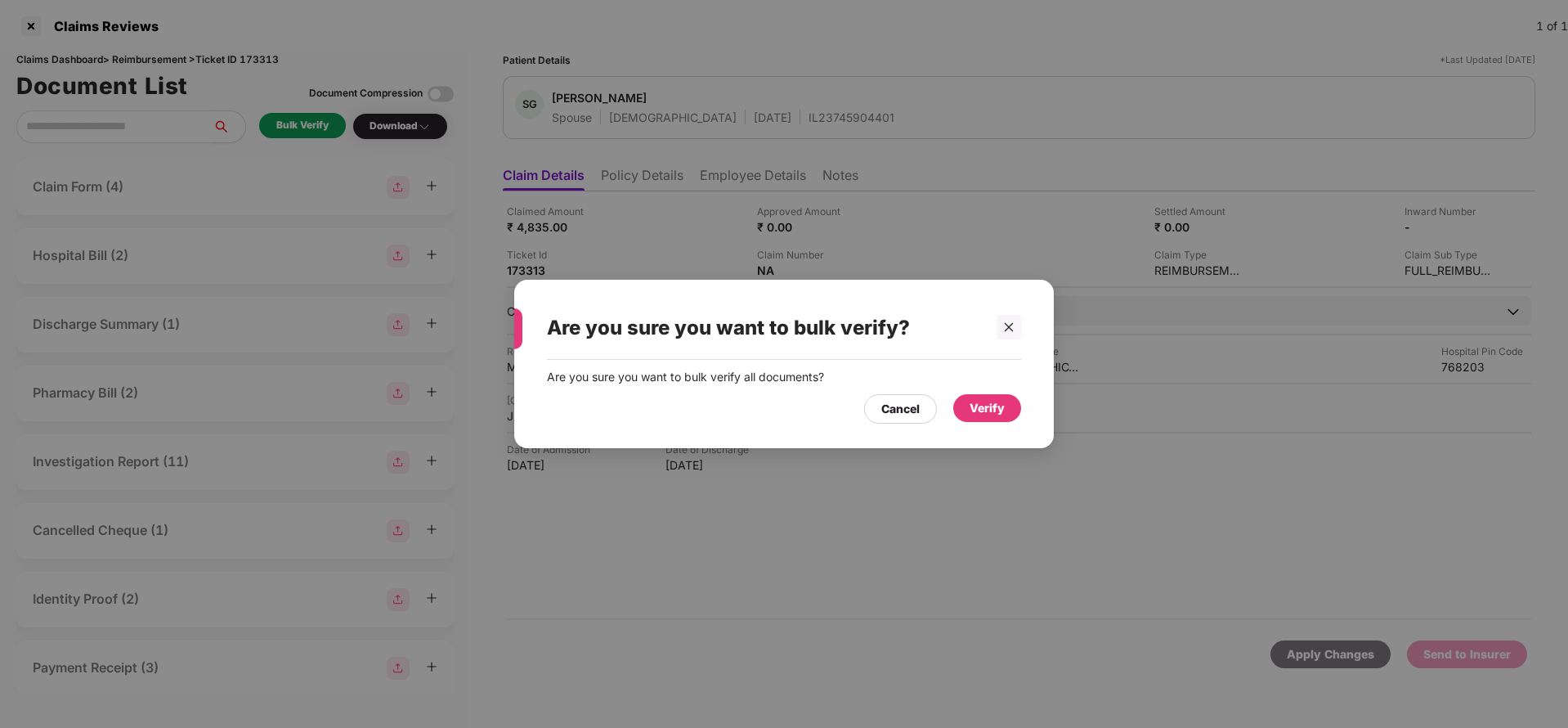
click at [977, 407] on div "Verify" at bounding box center [987, 408] width 35 height 18
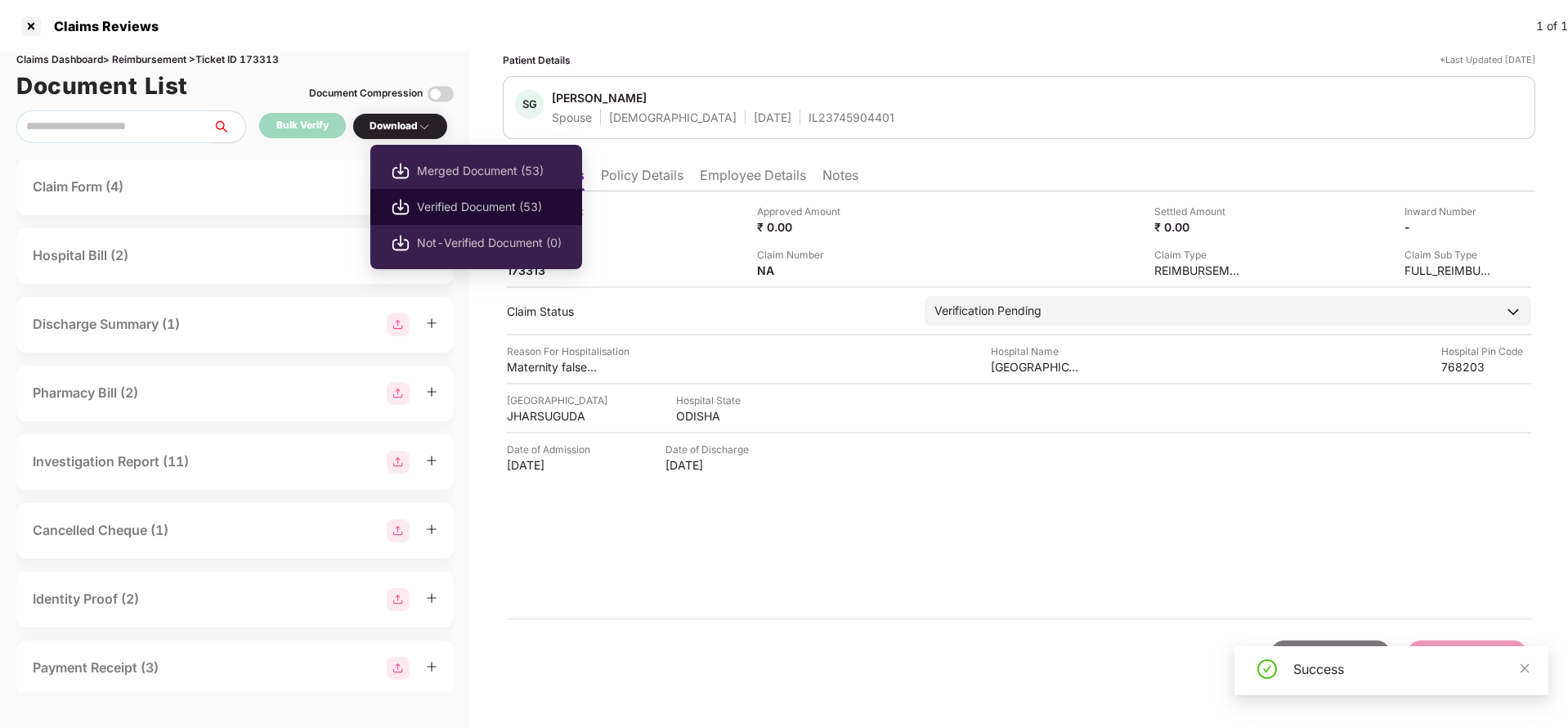
click at [453, 202] on span "Verified Document (53)" at bounding box center [489, 207] width 144 height 18
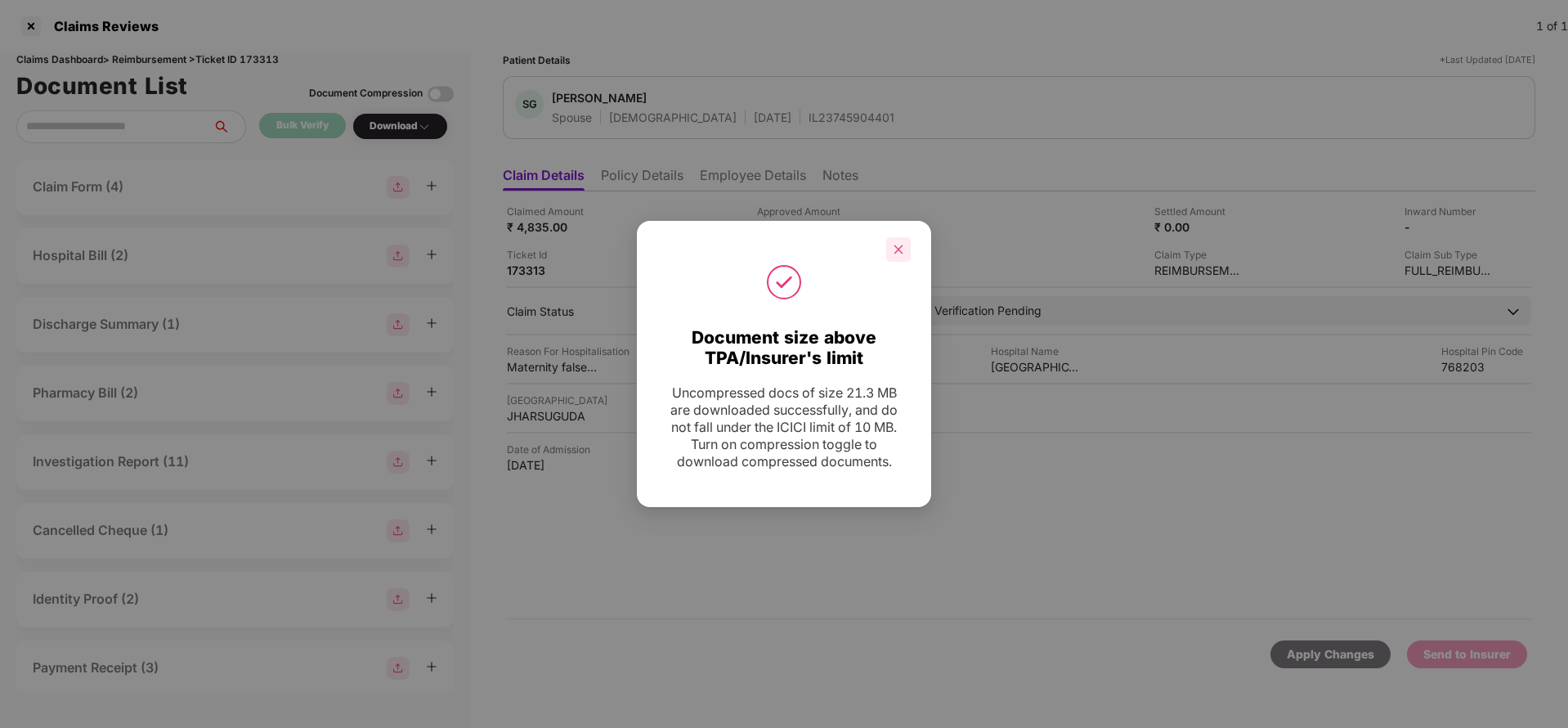
click at [898, 252] on icon "close" at bounding box center [898, 250] width 12 height 12
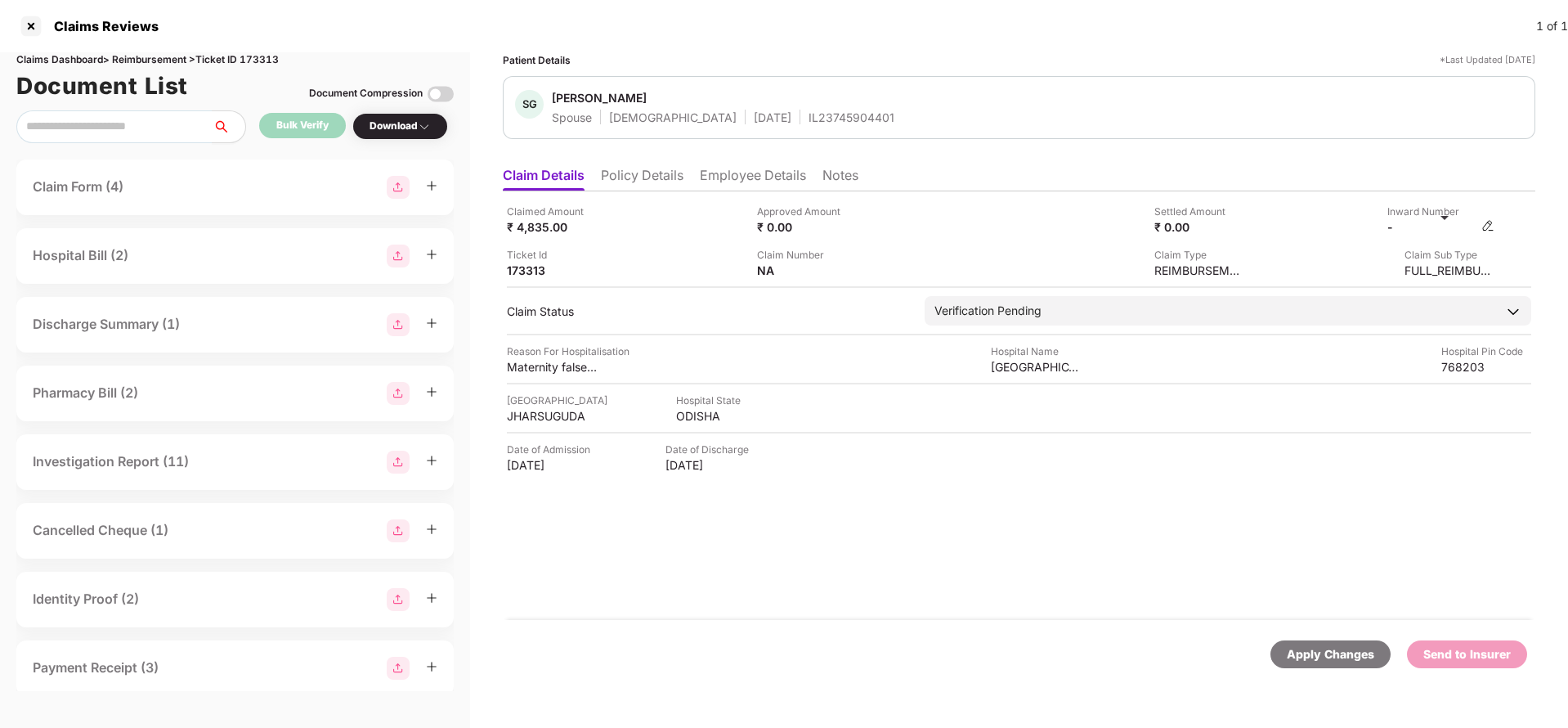
click at [1486, 222] on img at bounding box center [1488, 226] width 13 height 13
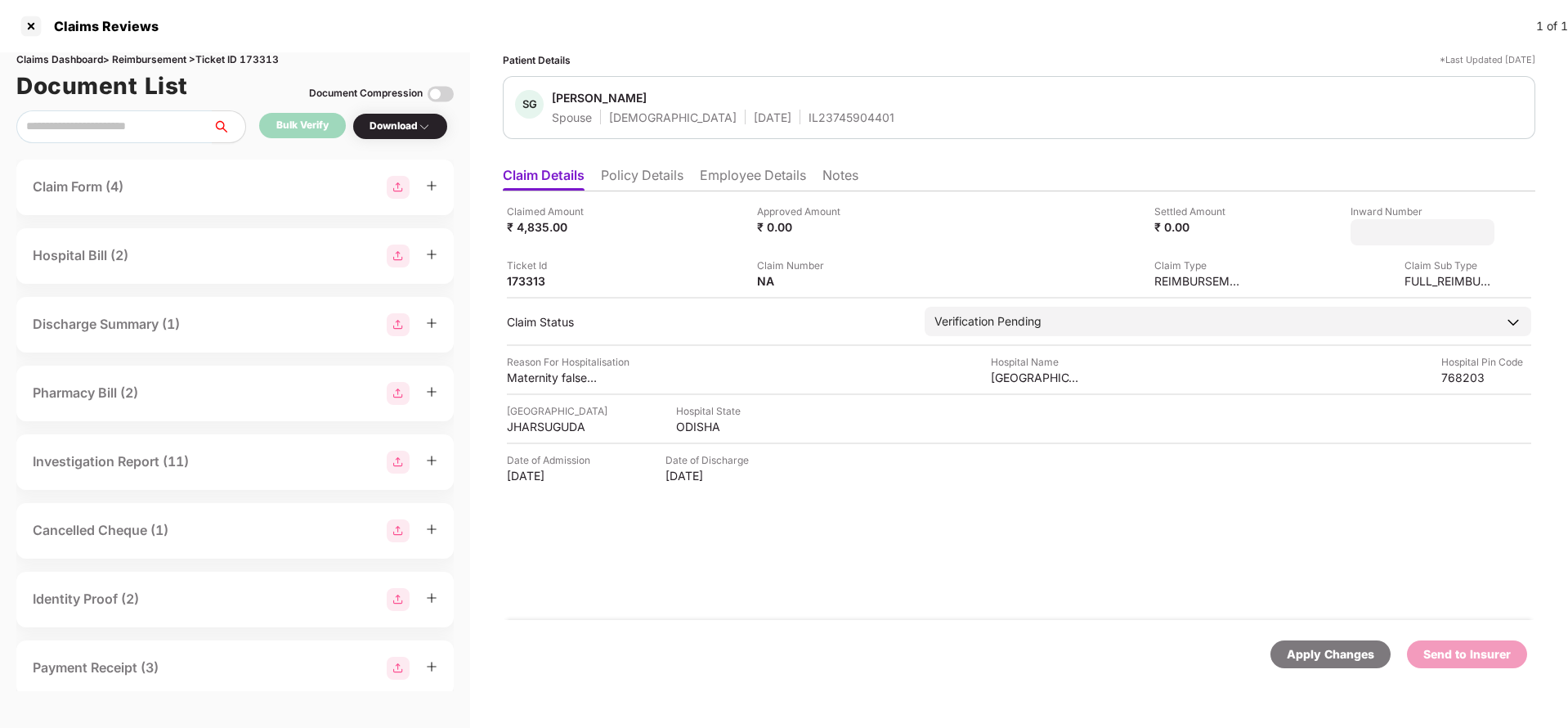
type input "**********"
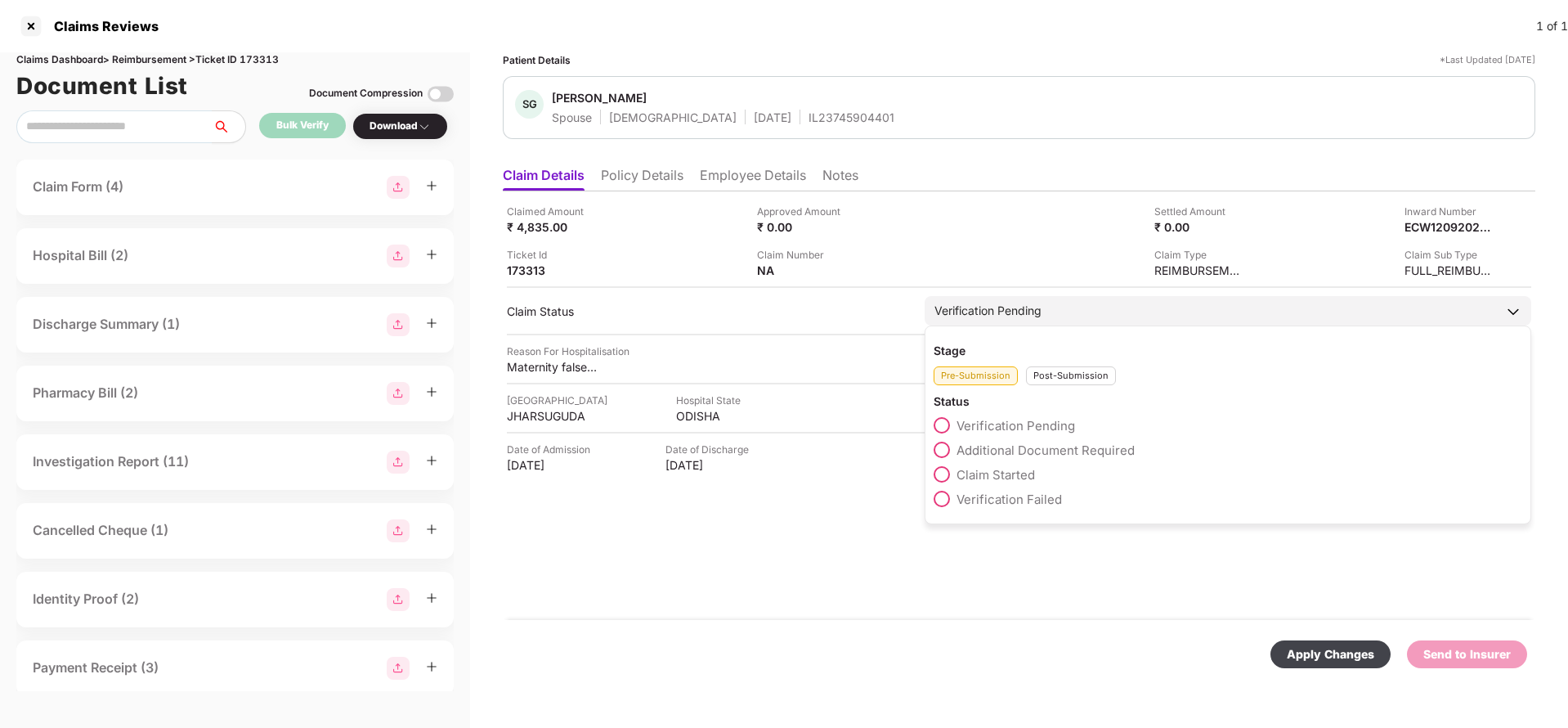
click at [1010, 325] on div "Verification Pending Stage Pre-Submission Post-Submission Status Verification P…" at bounding box center [1227, 310] width 606 height 29
click at [1041, 317] on div "Verification Pending" at bounding box center [987, 311] width 107 height 18
click at [1074, 382] on div "Post-Submission" at bounding box center [1071, 375] width 90 height 19
click at [1045, 447] on span "Claim Under Process" at bounding box center [1018, 450] width 124 height 16
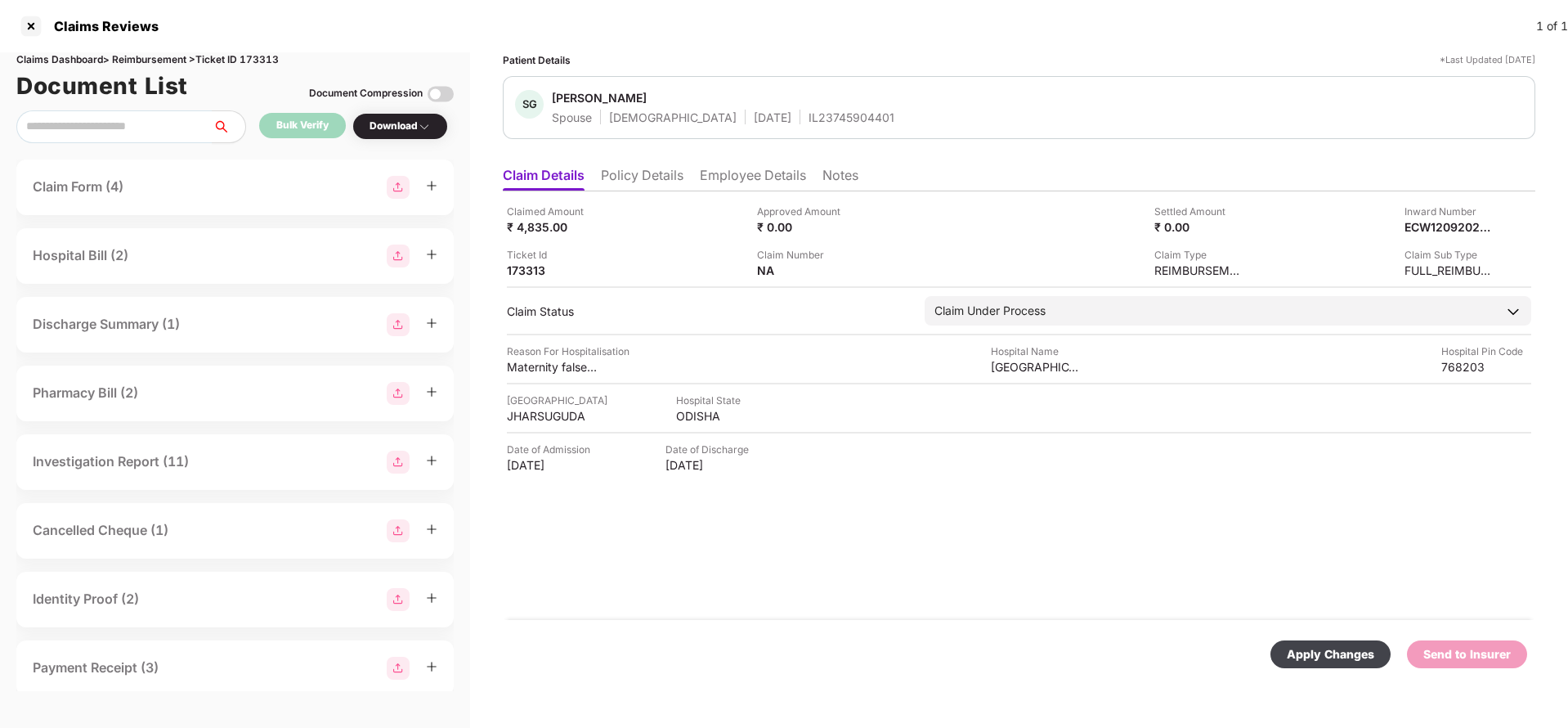
click at [1309, 649] on div "Apply Changes" at bounding box center [1330, 654] width 87 height 18
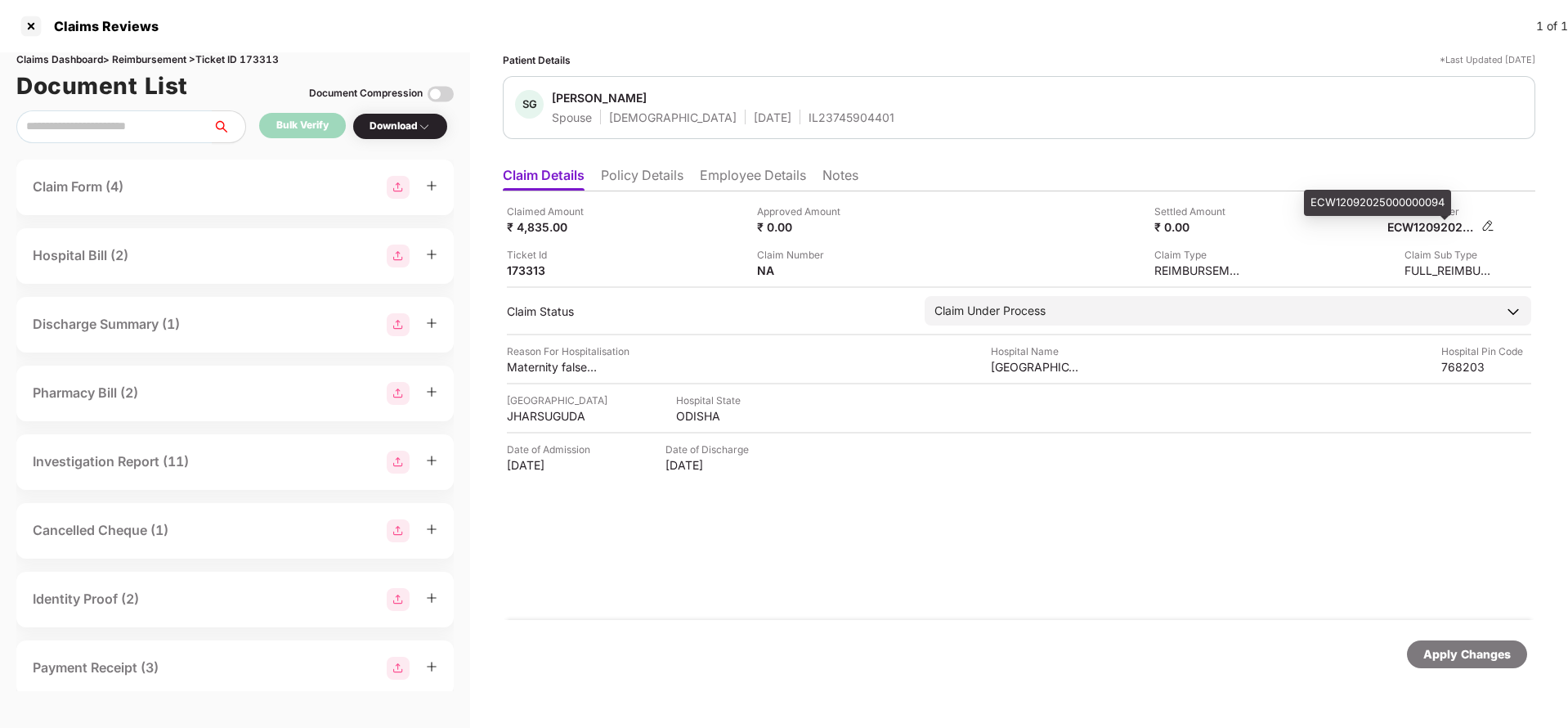
click at [1424, 228] on div "ECW12092025000000094" at bounding box center [1432, 227] width 90 height 16
copy div "ECW12092025000000094"
click at [809, 126] on div "SG Seema Giri Spouse Female 15 July 1994 IL23745904401" at bounding box center [1019, 108] width 1032 height 63
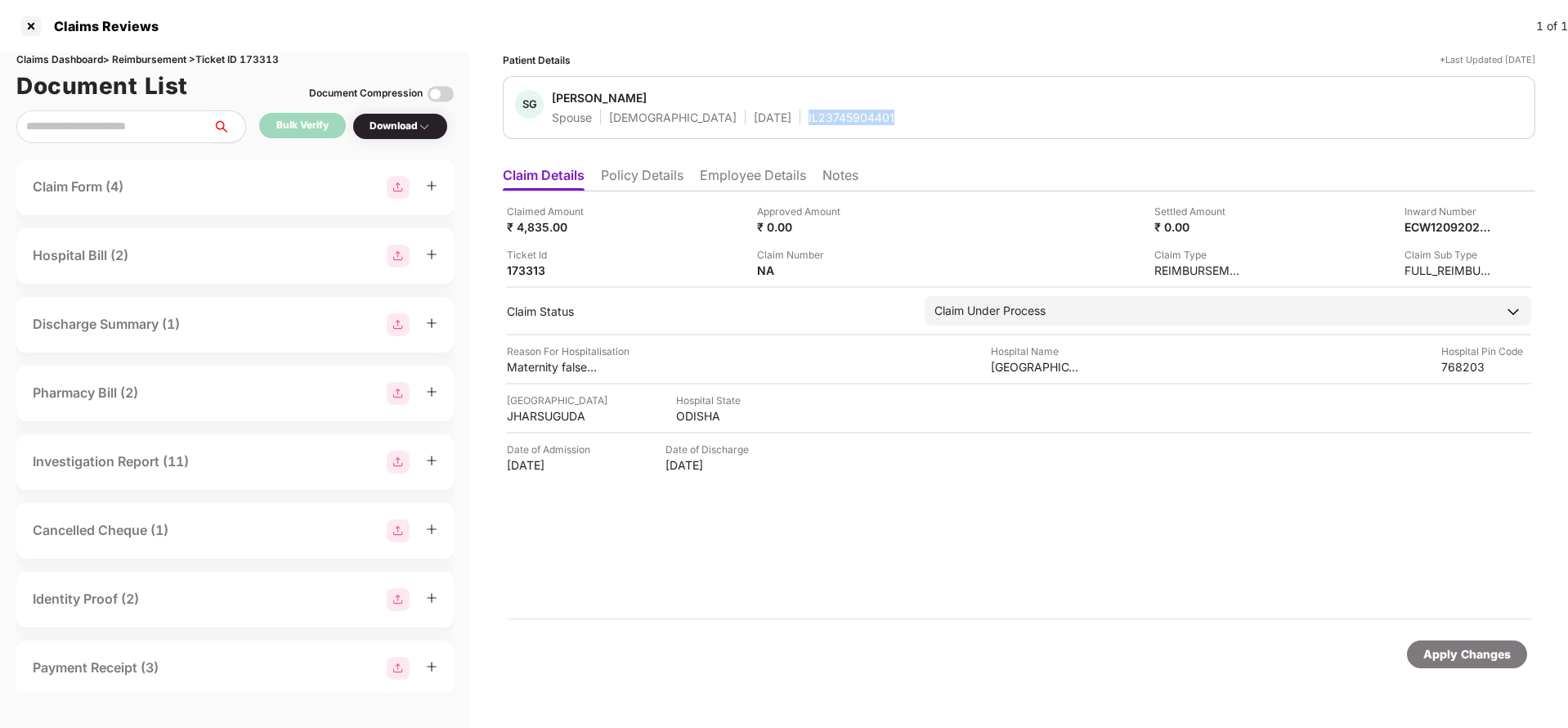
click at [809, 126] on div "SG Seema Giri Spouse Female 15 July 1994 IL23745904401" at bounding box center [1019, 108] width 1032 height 63
copy div "IL23745904401"
click at [1481, 648] on div "Apply Changes" at bounding box center [1466, 654] width 87 height 18
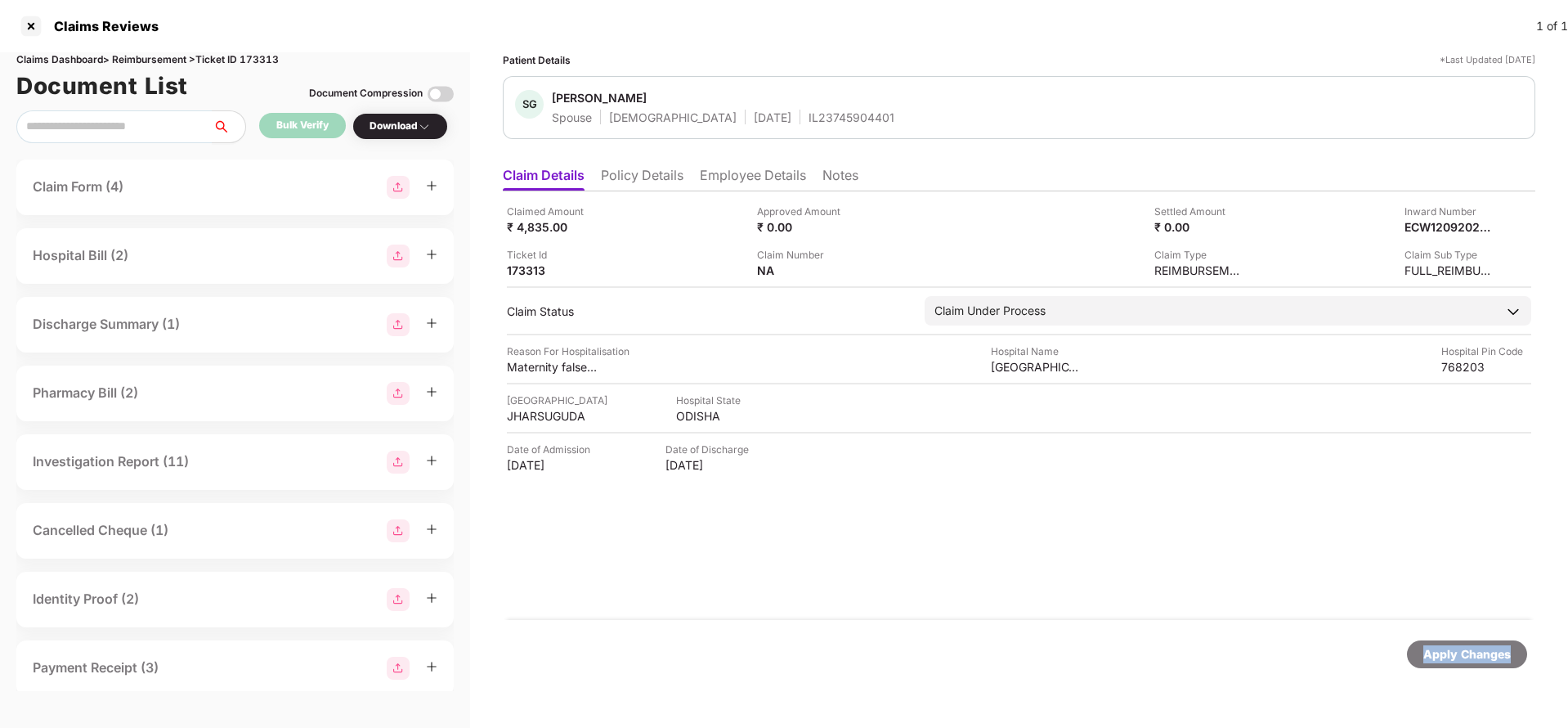
click at [1481, 648] on div "Apply Changes" at bounding box center [1466, 654] width 87 height 18
click at [251, 50] on div "Claims Reviews 1 of 1" at bounding box center [784, 26] width 1568 height 52
click at [257, 56] on div "Claims Dashboard > Reimbursement > Ticket ID 173313" at bounding box center [235, 60] width 437 height 16
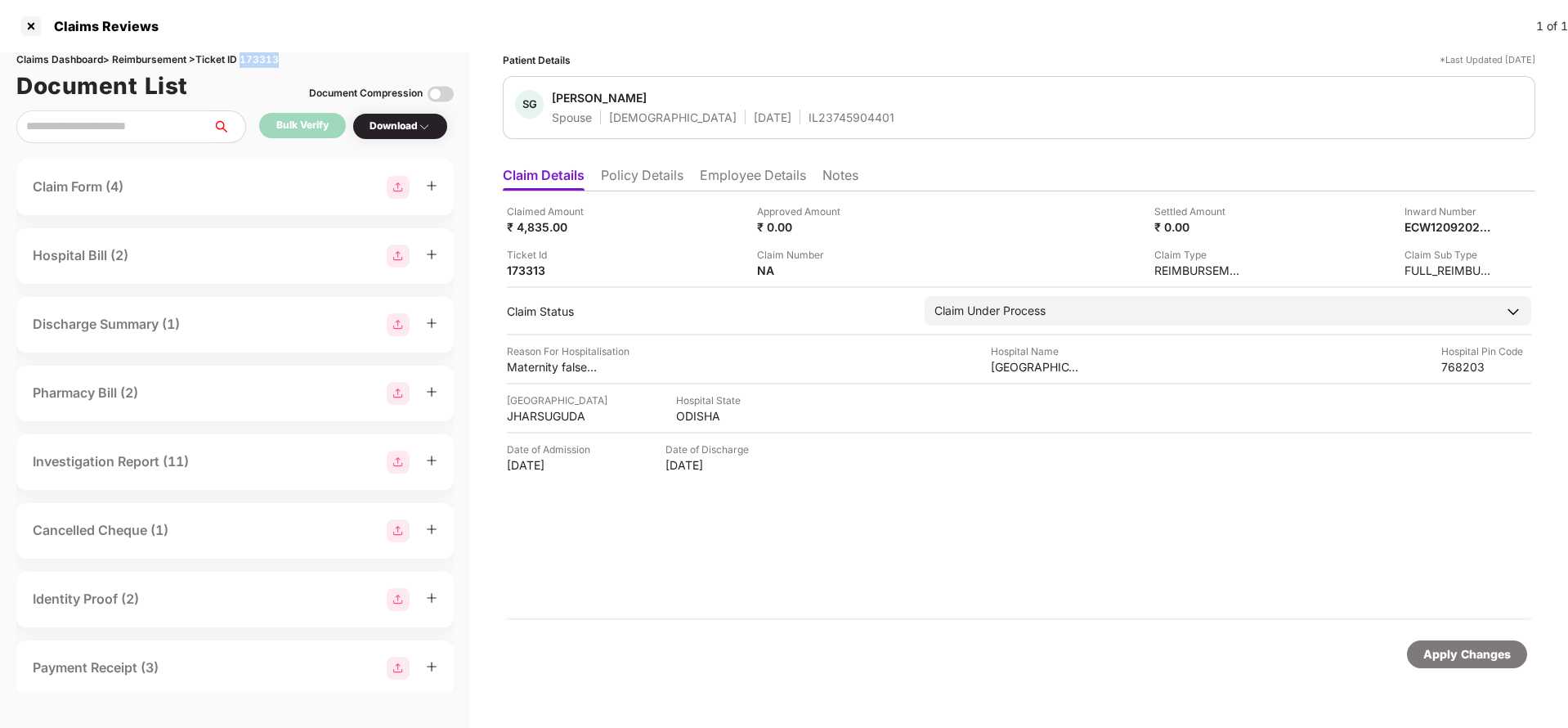
copy div "173313"
click at [1474, 658] on div "Apply Changes" at bounding box center [1466, 654] width 87 height 18
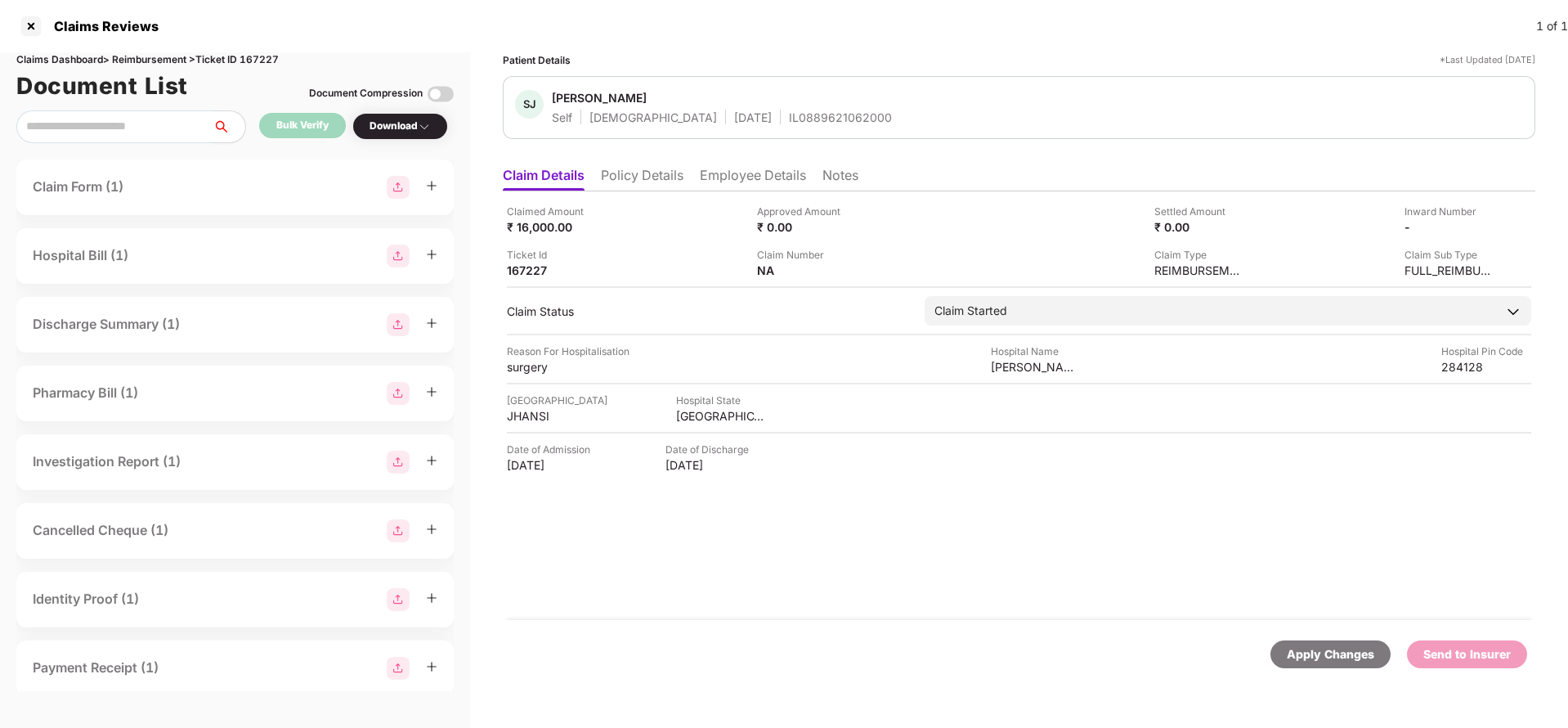
click at [642, 178] on li "Policy Details" at bounding box center [642, 178] width 83 height 24
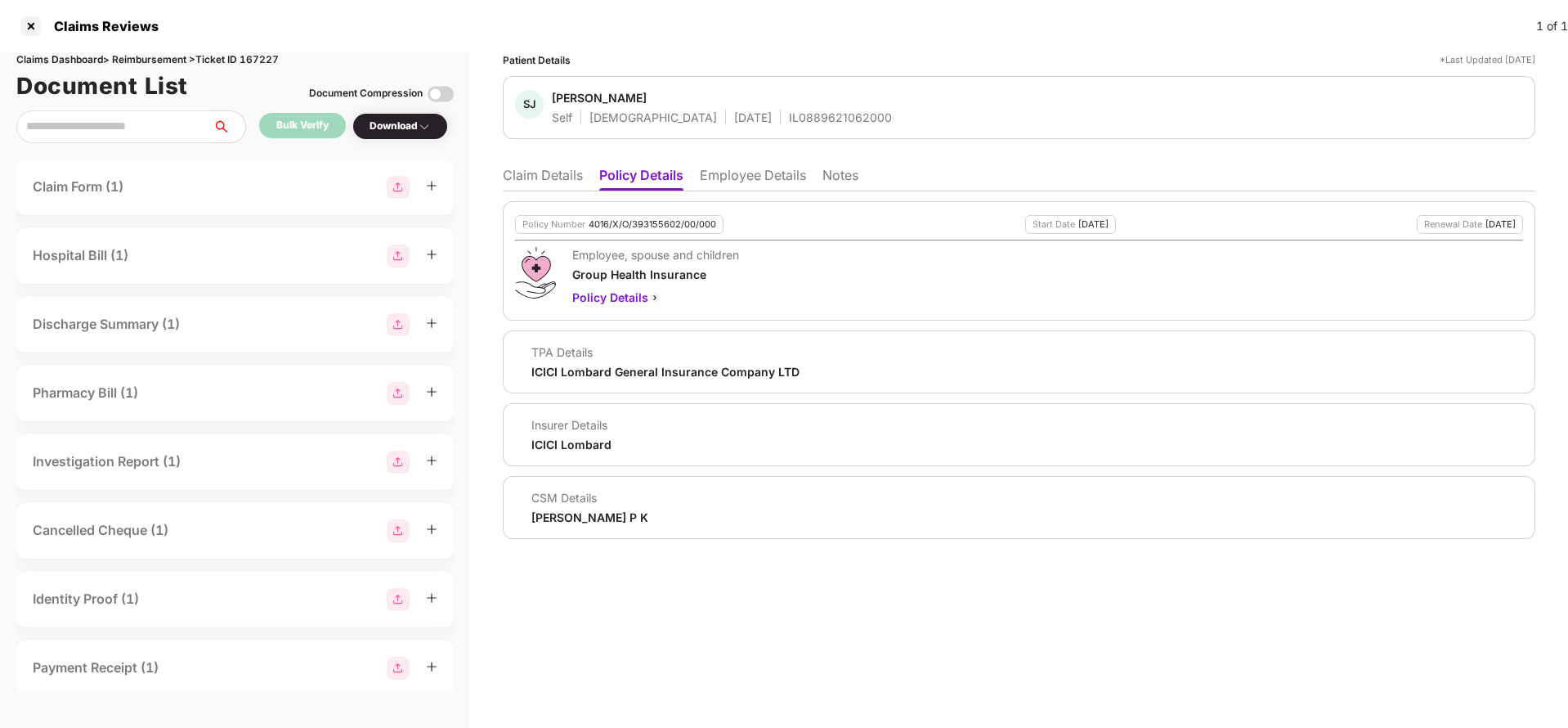
click at [746, 177] on li "Employee Details" at bounding box center [752, 178] width 106 height 24
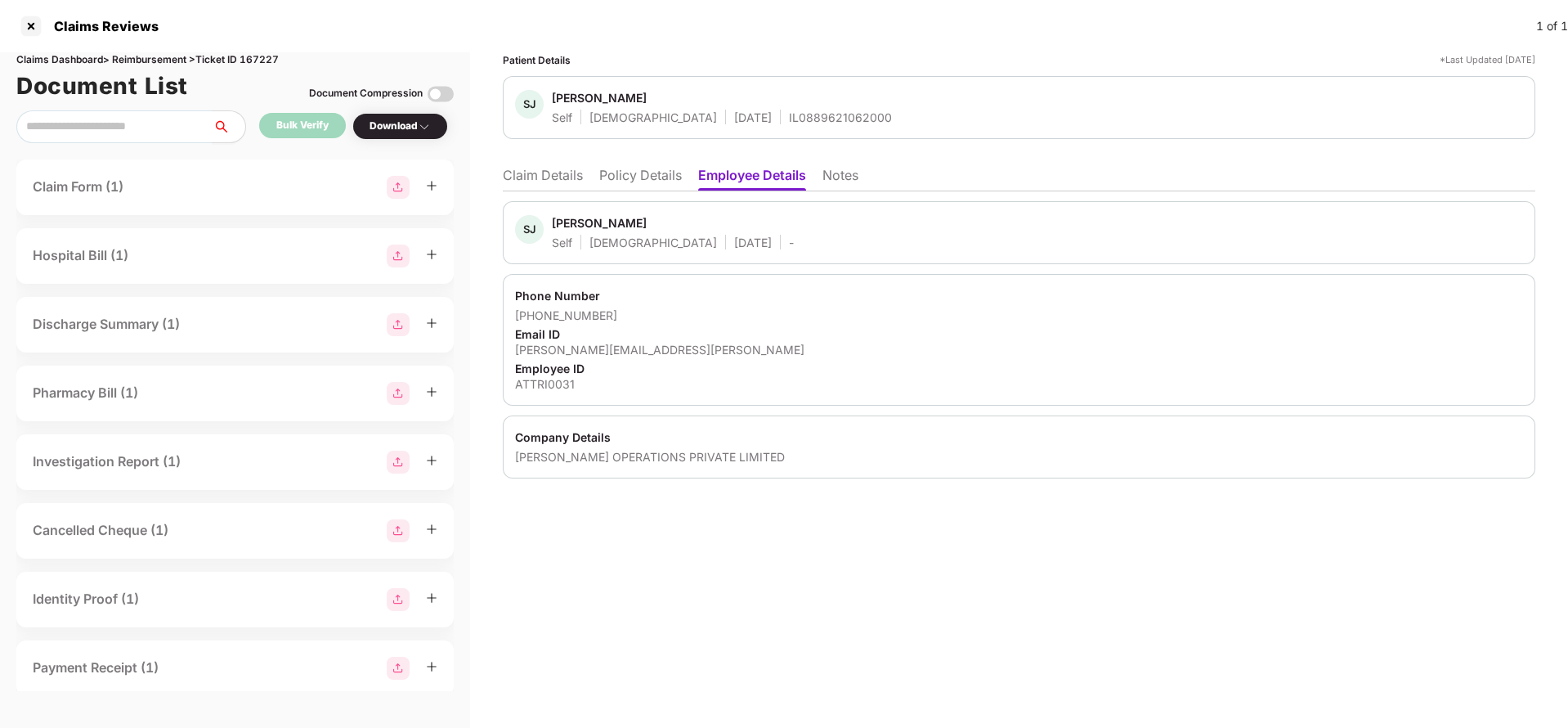
click at [568, 178] on li "Claim Details" at bounding box center [543, 178] width 80 height 24
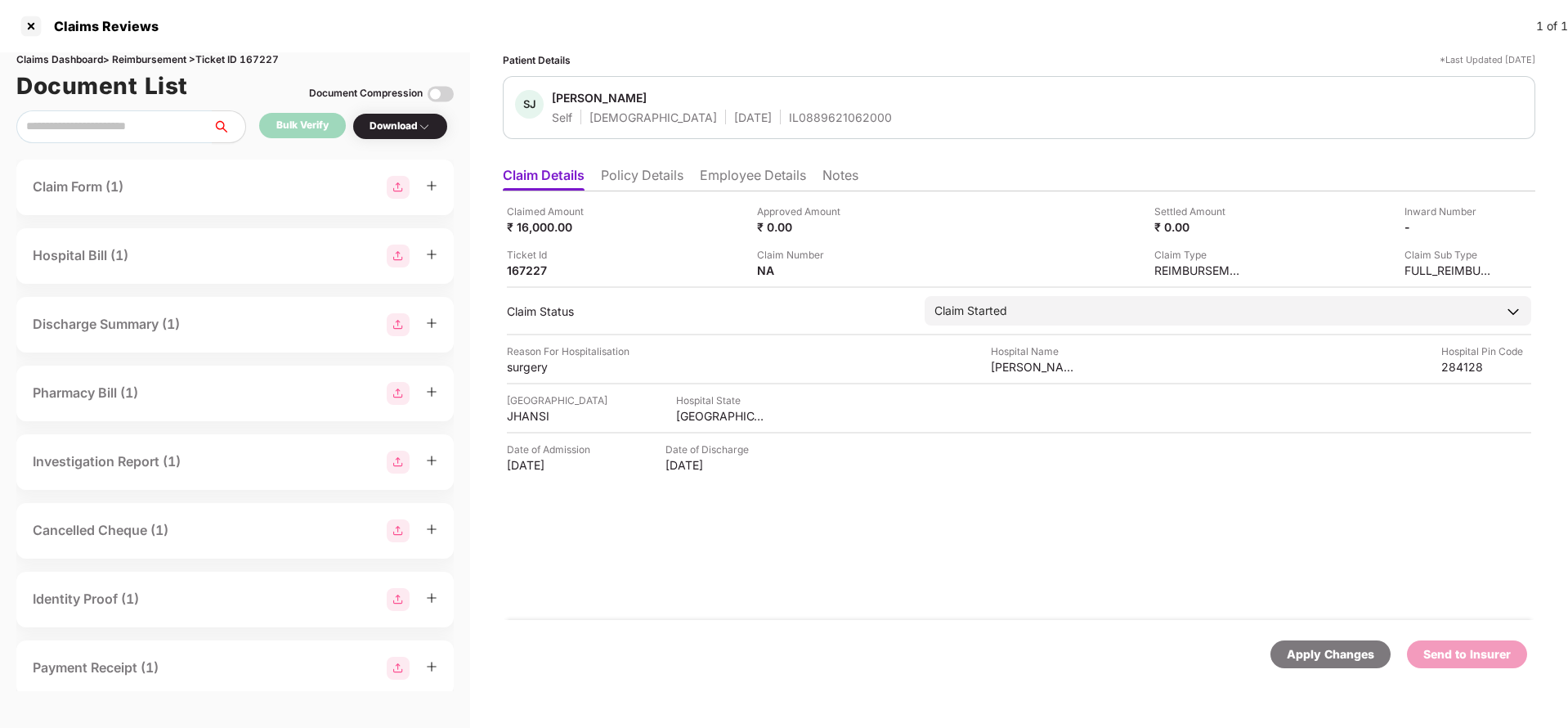
click at [621, 189] on li "Policy Details" at bounding box center [642, 178] width 83 height 24
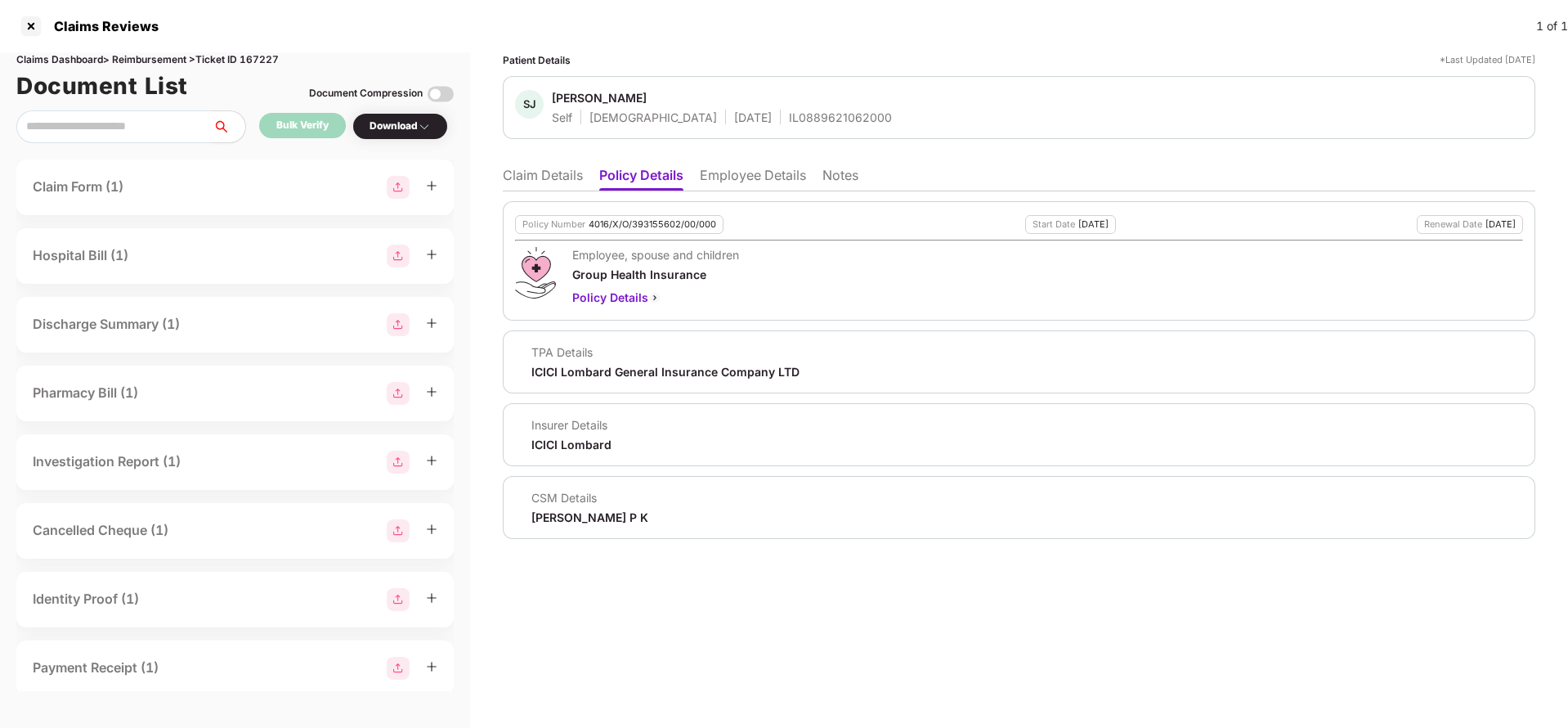
click at [654, 231] on div "Policy Number 4016/X/O/393155602/00/000" at bounding box center [619, 224] width 208 height 19
copy div "4016/X/O/393155602/00/000"
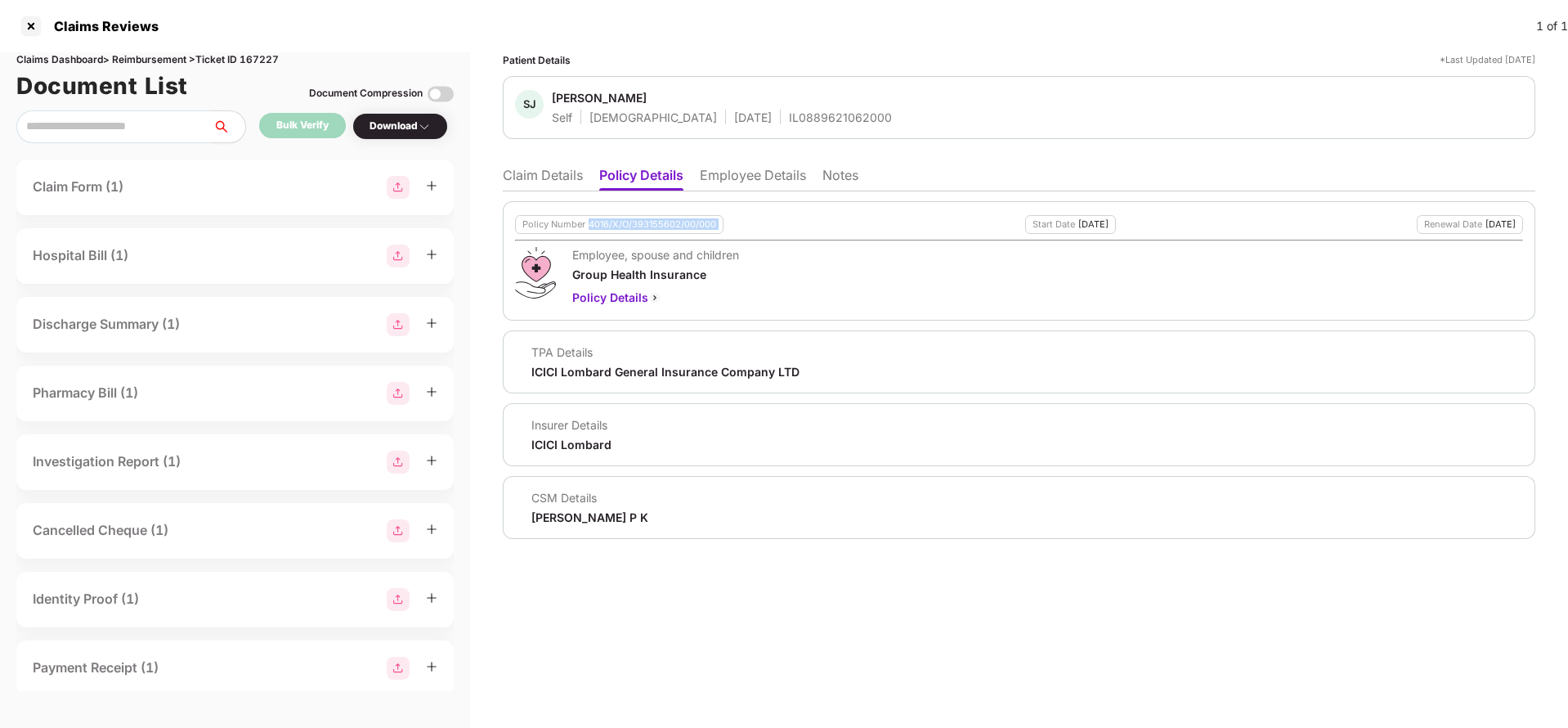
copy div "4016/X/O/393155602/00/000"
click at [532, 173] on li "Claim Details" at bounding box center [543, 178] width 80 height 24
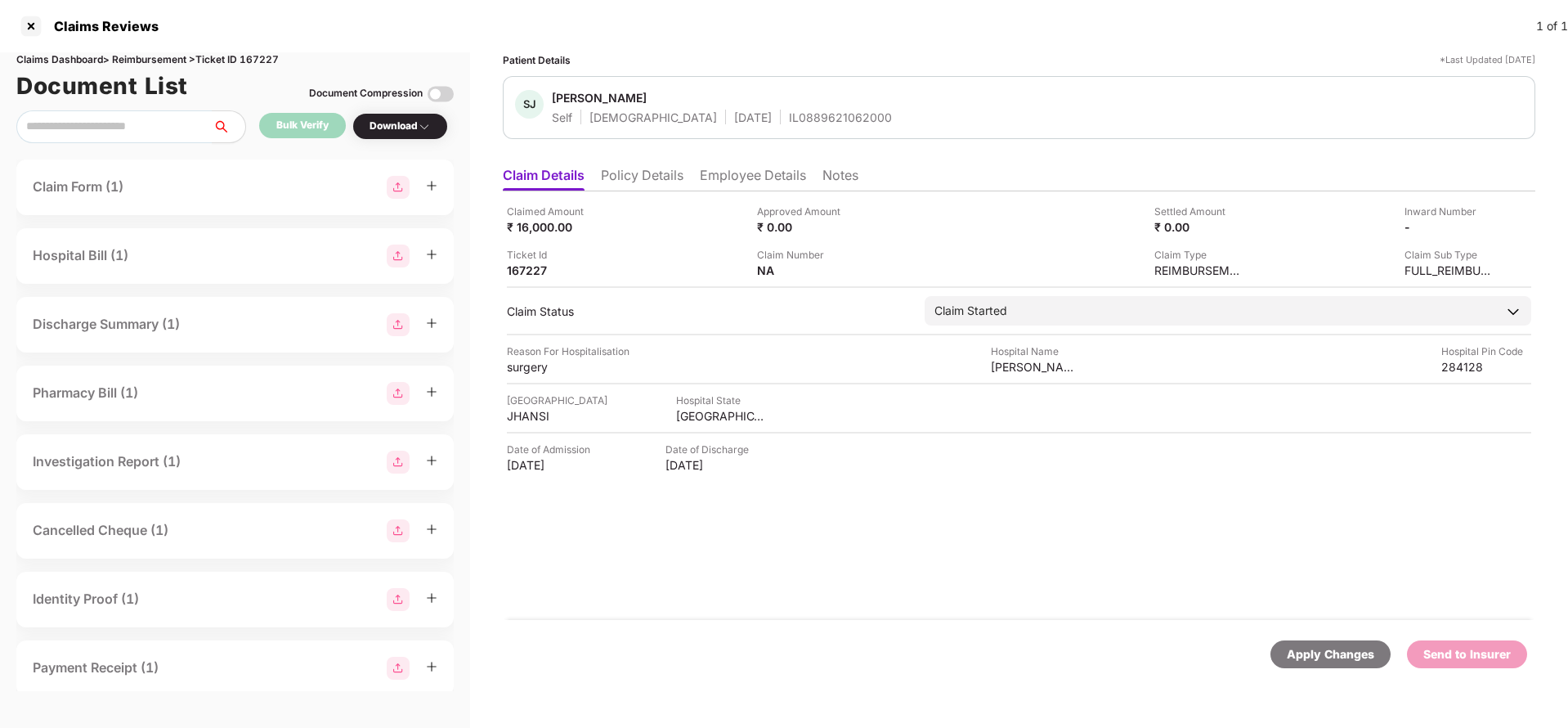
click at [1327, 663] on div "Apply Changes" at bounding box center [1330, 655] width 120 height 28
click at [762, 189] on li "Employee Details" at bounding box center [752, 178] width 106 height 24
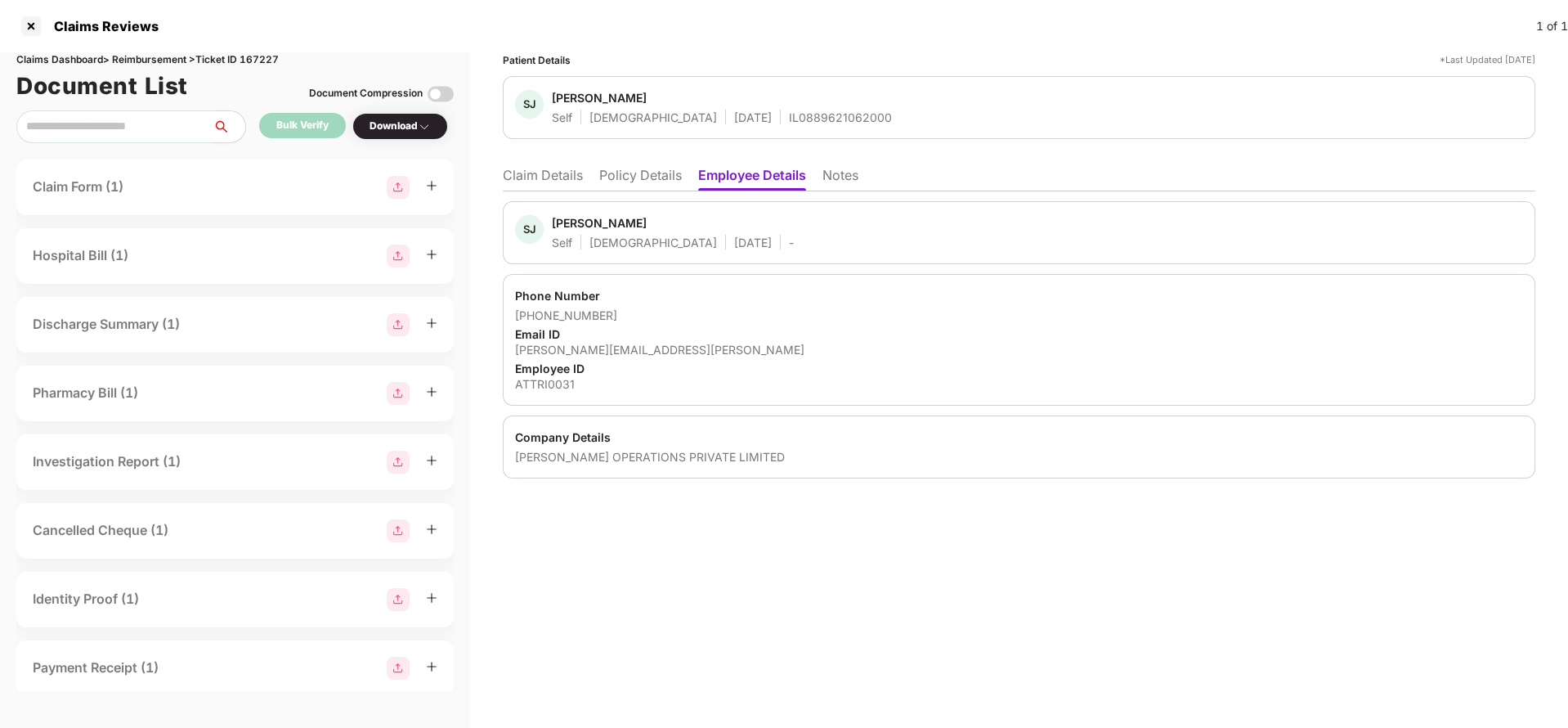
click at [505, 177] on li "Claim Details" at bounding box center [543, 178] width 80 height 24
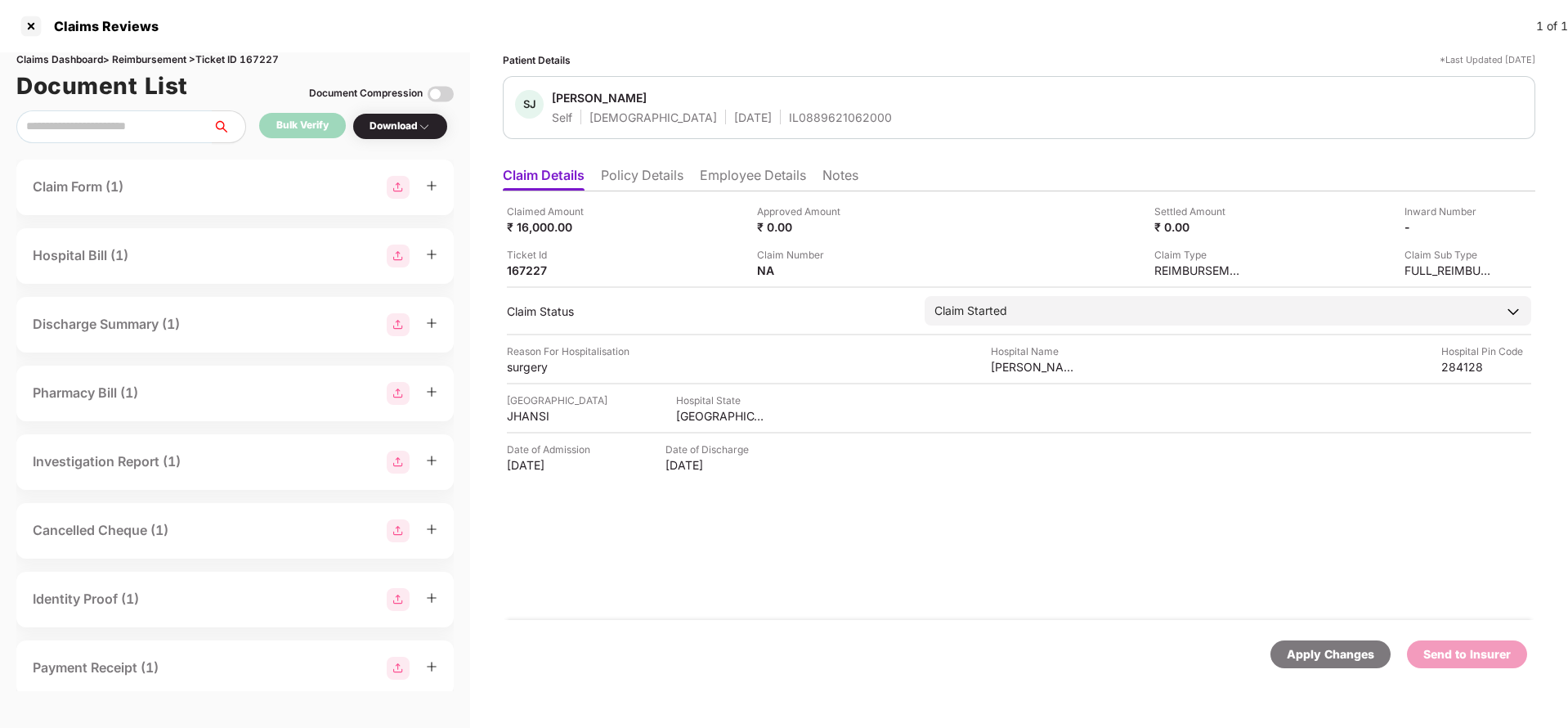
click at [1328, 653] on div "Apply Changes" at bounding box center [1330, 654] width 87 height 18
click at [269, 63] on div "Claims Dashboard > Reimbursement > Ticket ID 167227" at bounding box center [235, 60] width 437 height 16
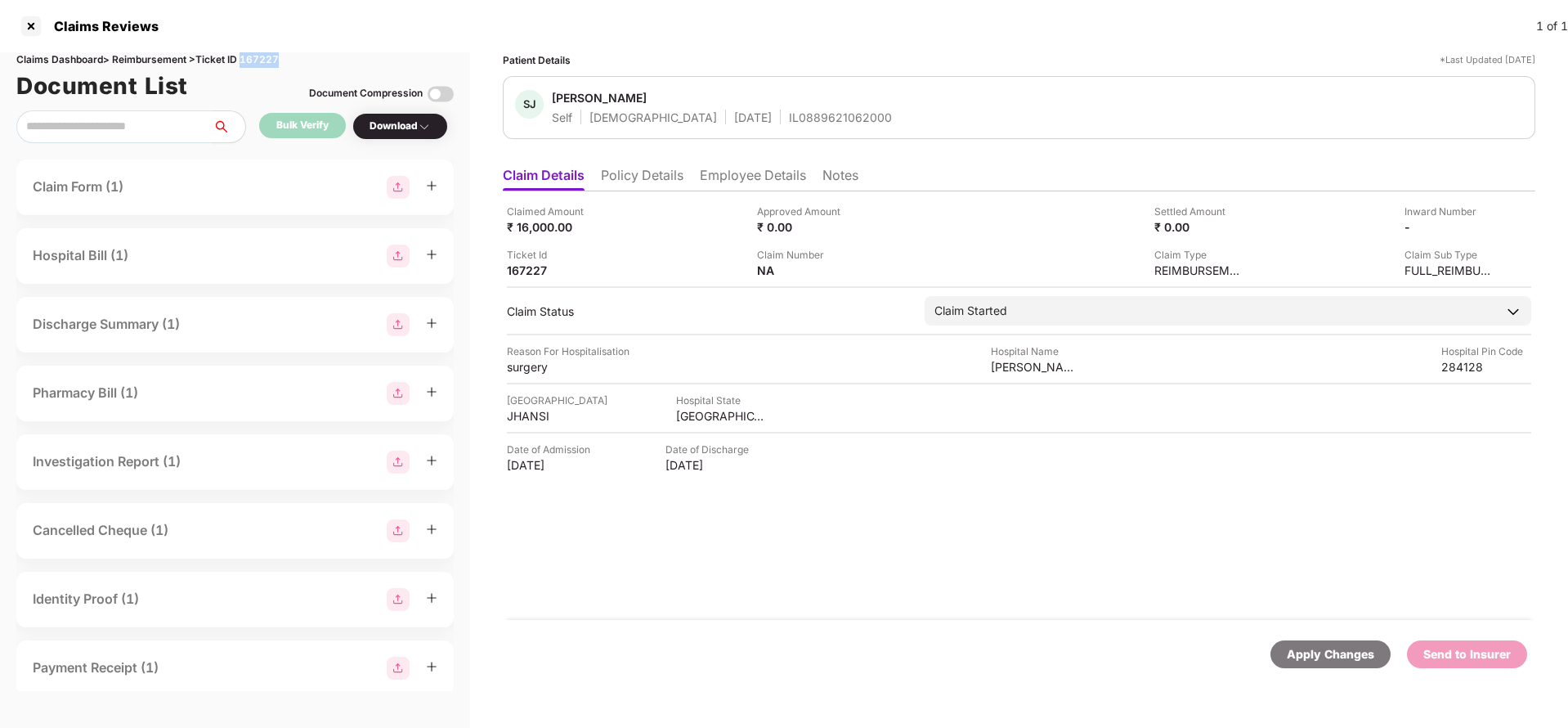
copy div "167227"
